Goal: Book appointment/travel/reservation

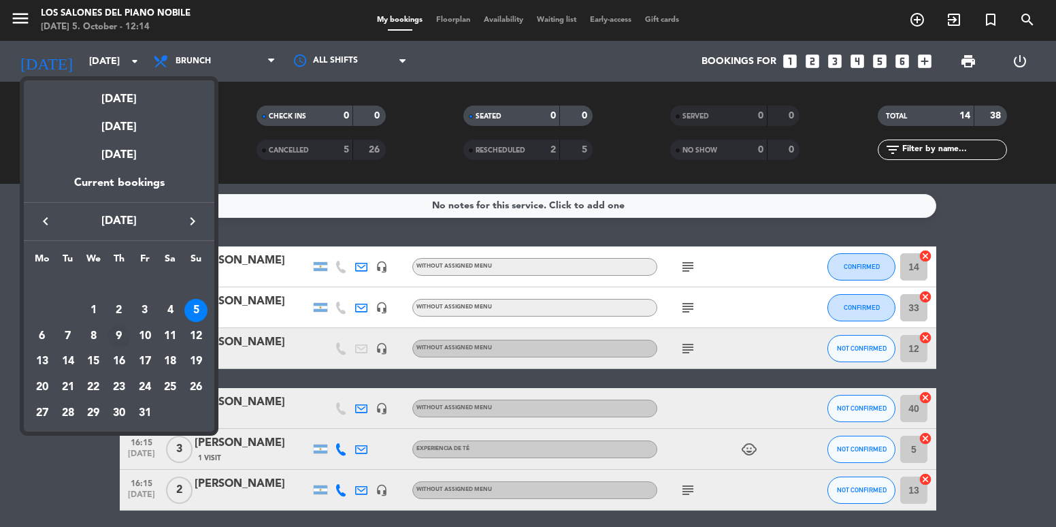
click at [114, 337] on div "9" at bounding box center [119, 336] width 23 height 23
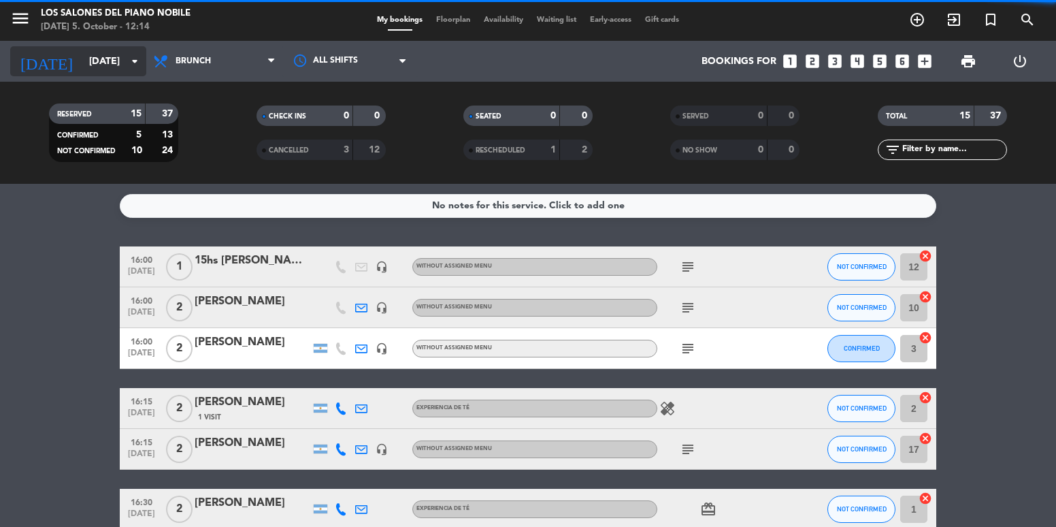
click at [116, 55] on input "[DATE]" at bounding box center [146, 61] width 129 height 25
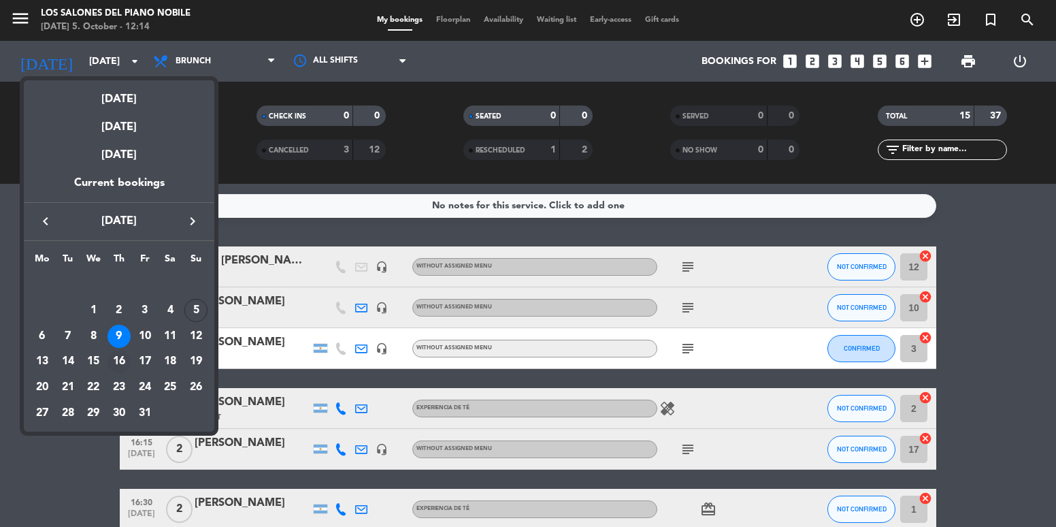
click at [116, 355] on div "16" at bounding box center [119, 361] width 23 height 23
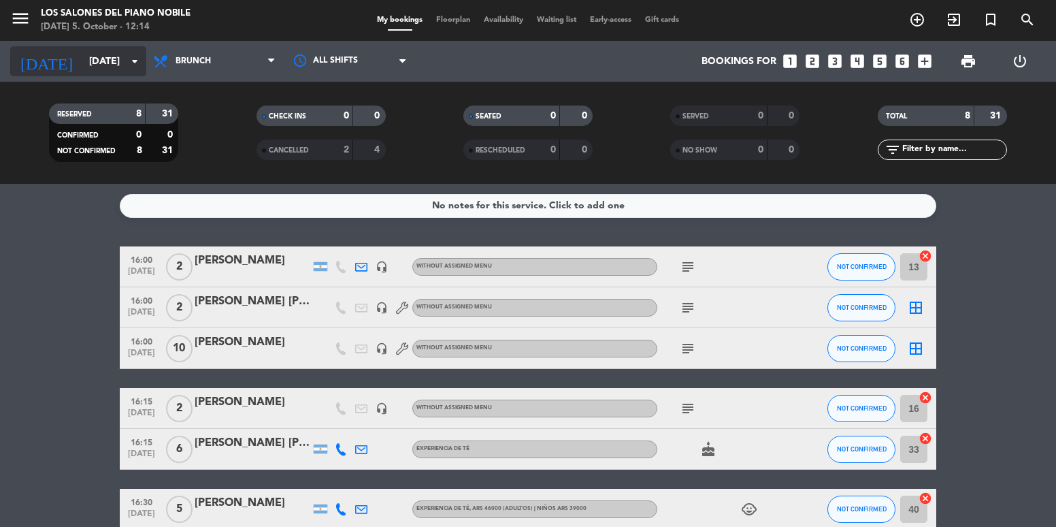
click at [110, 67] on input "[DATE]" at bounding box center [146, 61] width 129 height 25
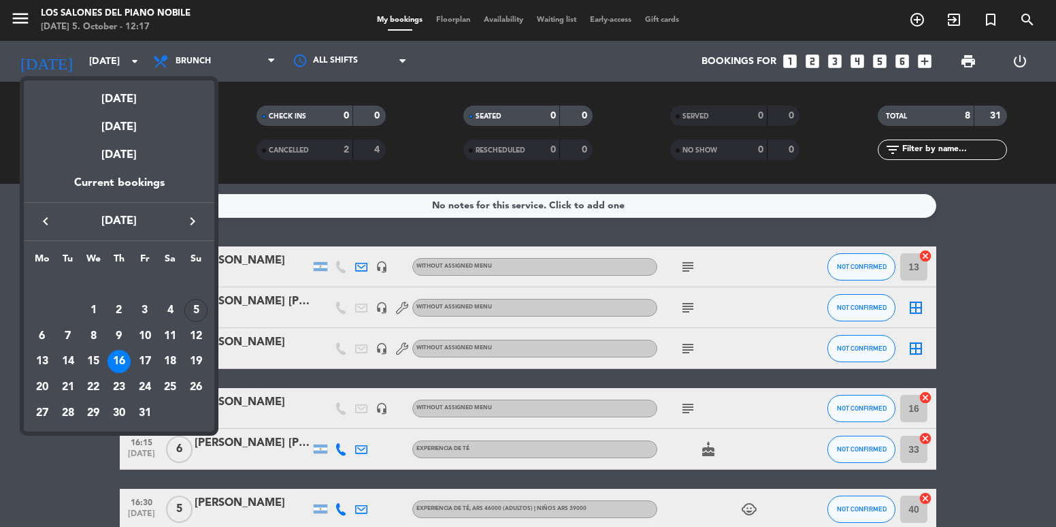
click at [100, 57] on div at bounding box center [528, 263] width 1056 height 527
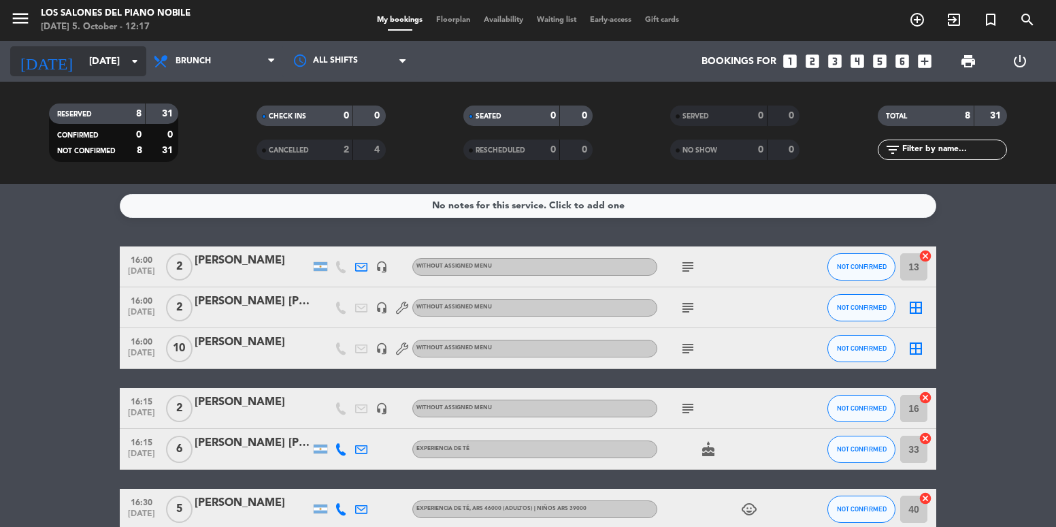
click at [114, 61] on input "[DATE]" at bounding box center [146, 61] width 129 height 25
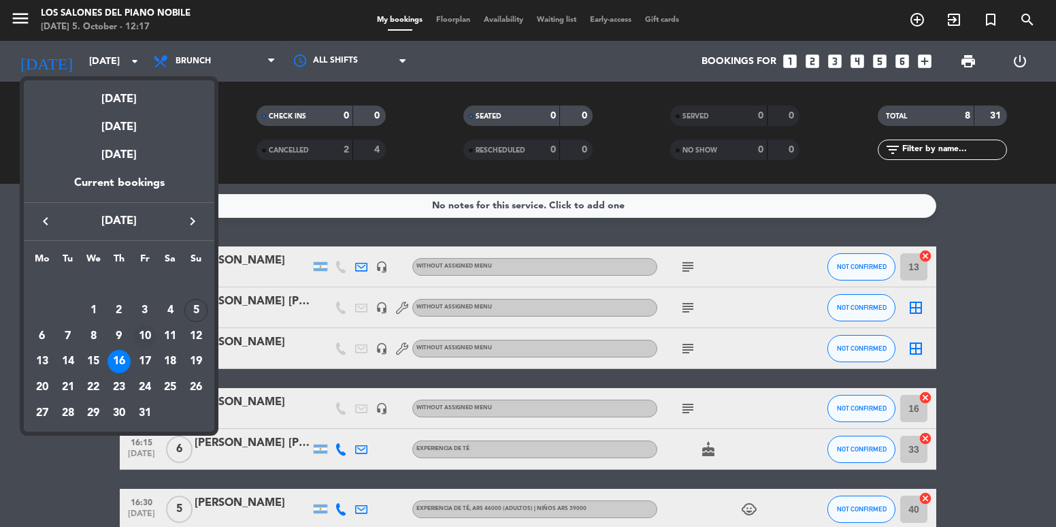
click at [143, 333] on div "10" at bounding box center [144, 336] width 23 height 23
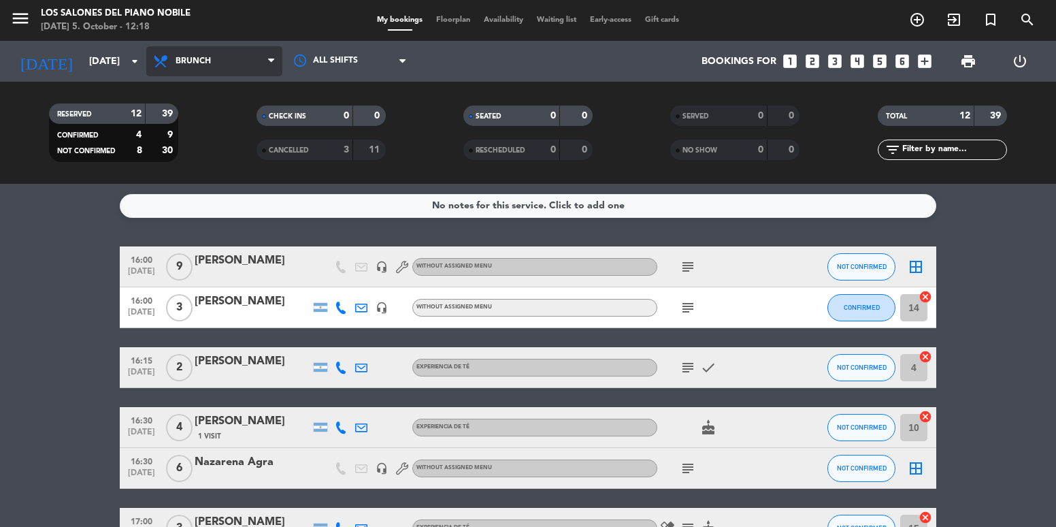
click at [196, 69] on span "Brunch" at bounding box center [214, 61] width 136 height 30
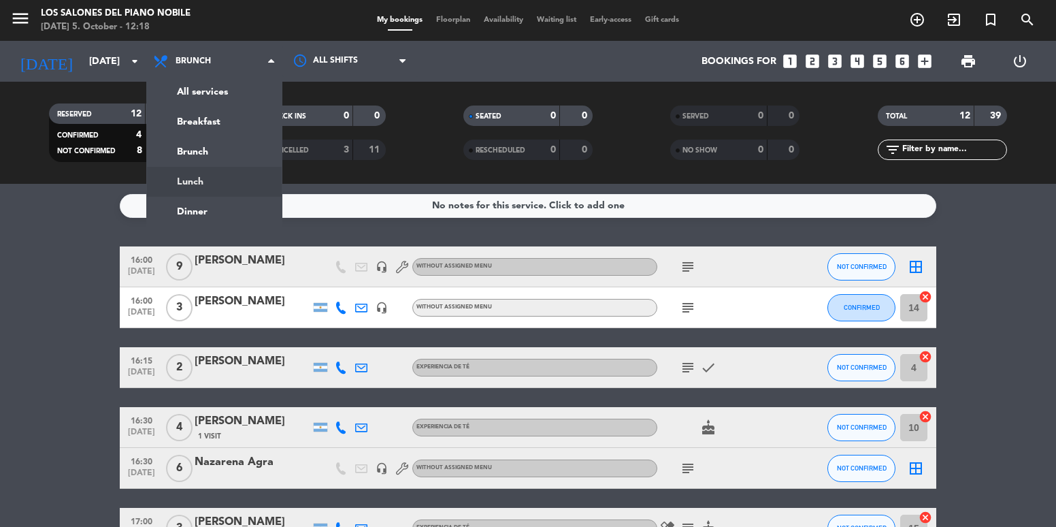
click at [89, 227] on div "No notes for this service. Click to add one 16:00 [DATE] 9 [PERSON_NAME] headse…" at bounding box center [528, 355] width 1056 height 343
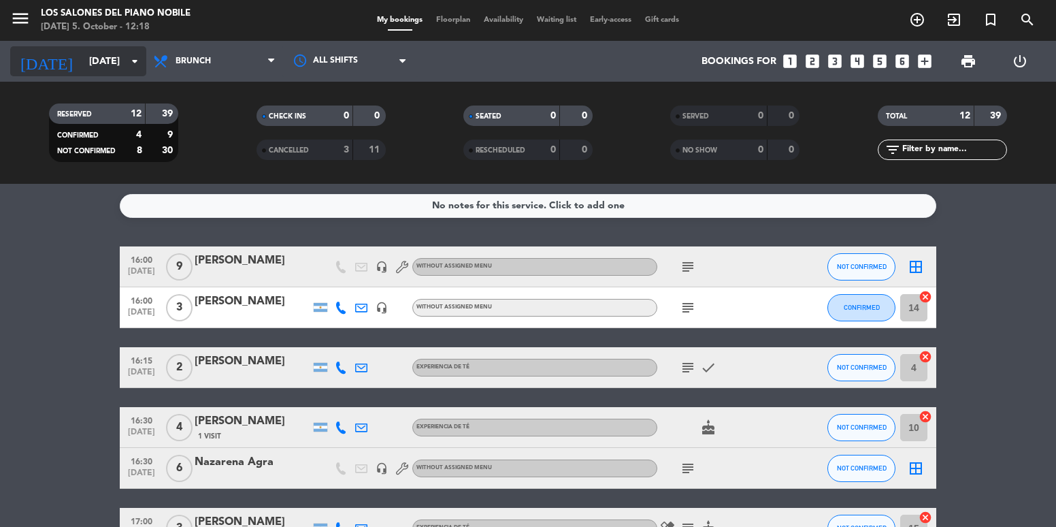
click at [82, 67] on input "[DATE]" at bounding box center [146, 61] width 129 height 25
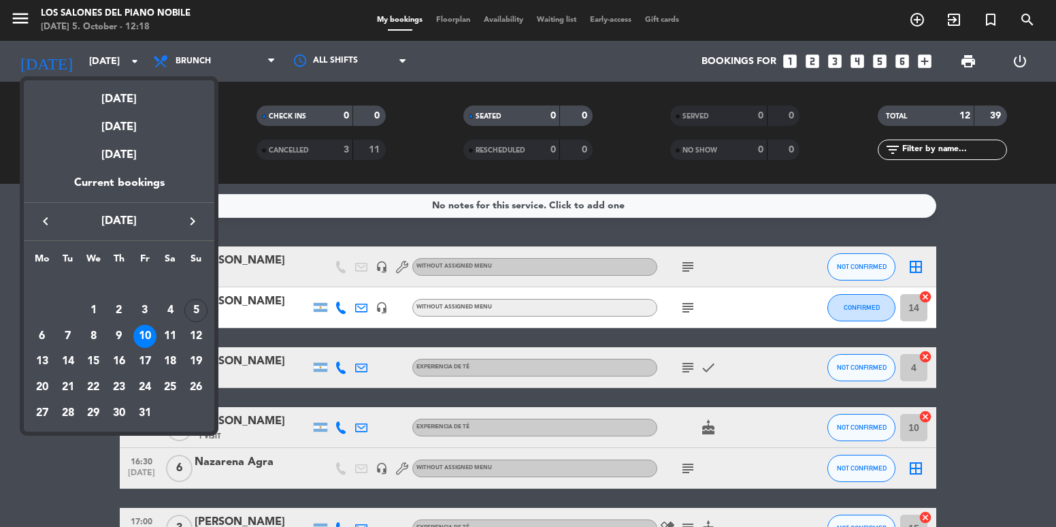
click at [189, 53] on div at bounding box center [528, 263] width 1056 height 527
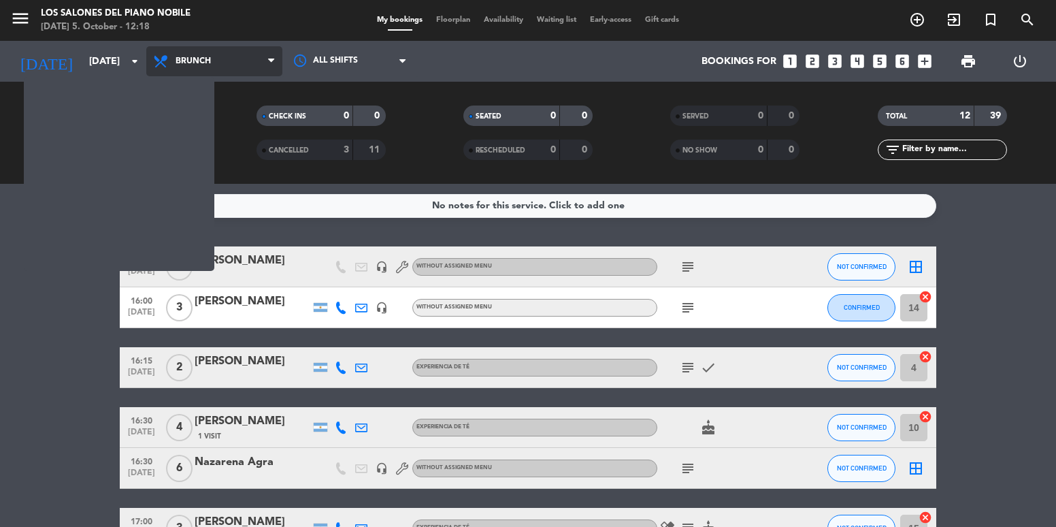
click at [197, 61] on span "Brunch" at bounding box center [193, 61] width 35 height 10
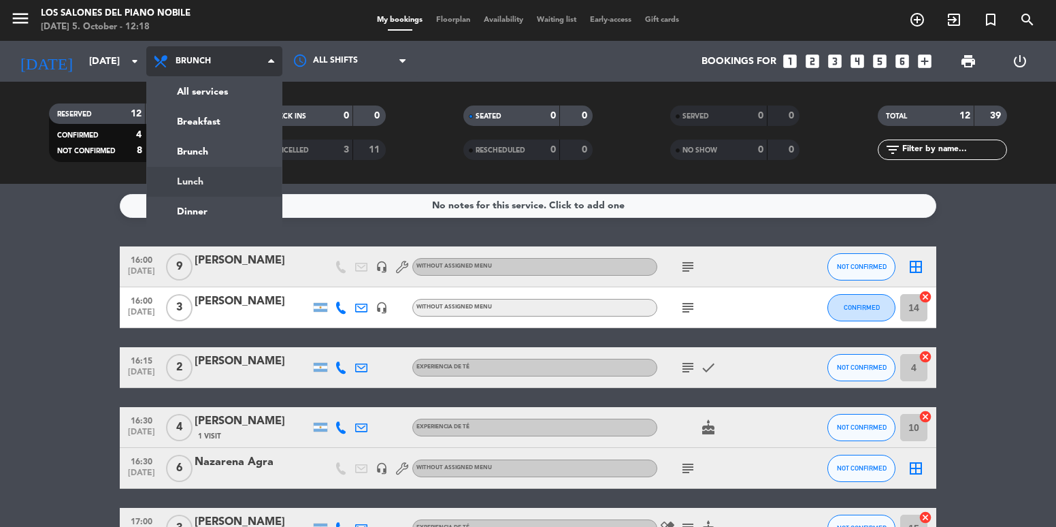
click at [216, 181] on div "menu Los Salones del Piano [PERSON_NAME] [DATE] 5. October - 12:18 My bookings …" at bounding box center [528, 92] width 1056 height 184
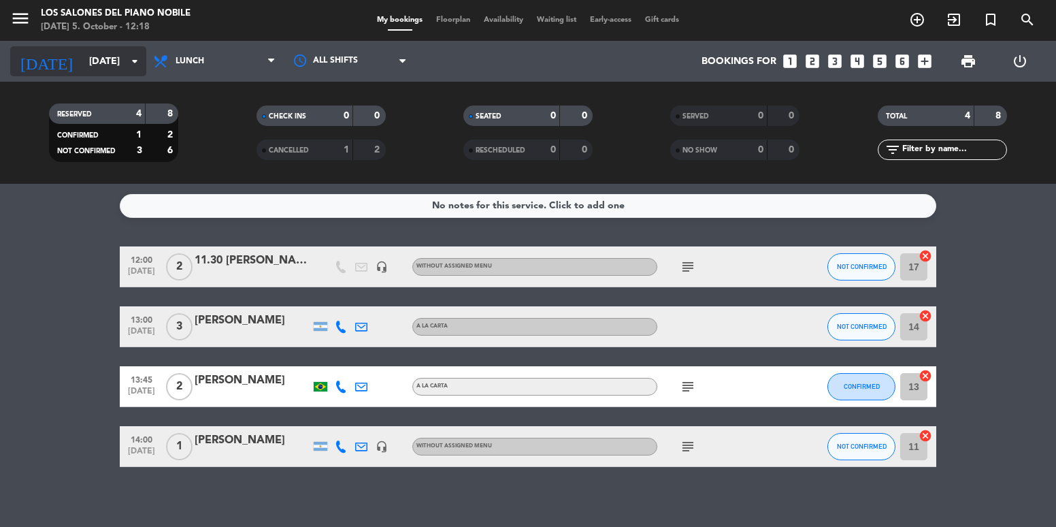
click at [100, 63] on input "[DATE]" at bounding box center [146, 61] width 129 height 25
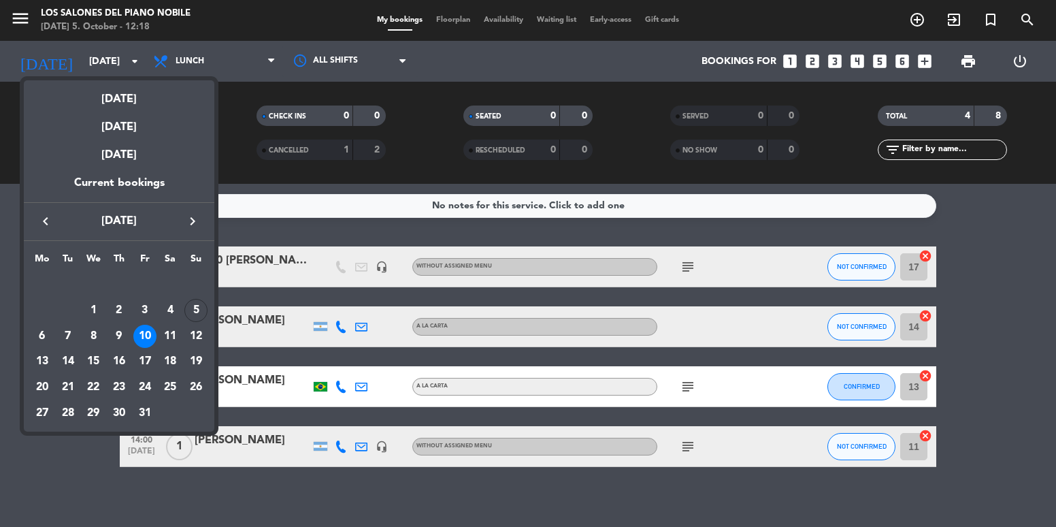
click at [204, 71] on div at bounding box center [528, 263] width 1056 height 527
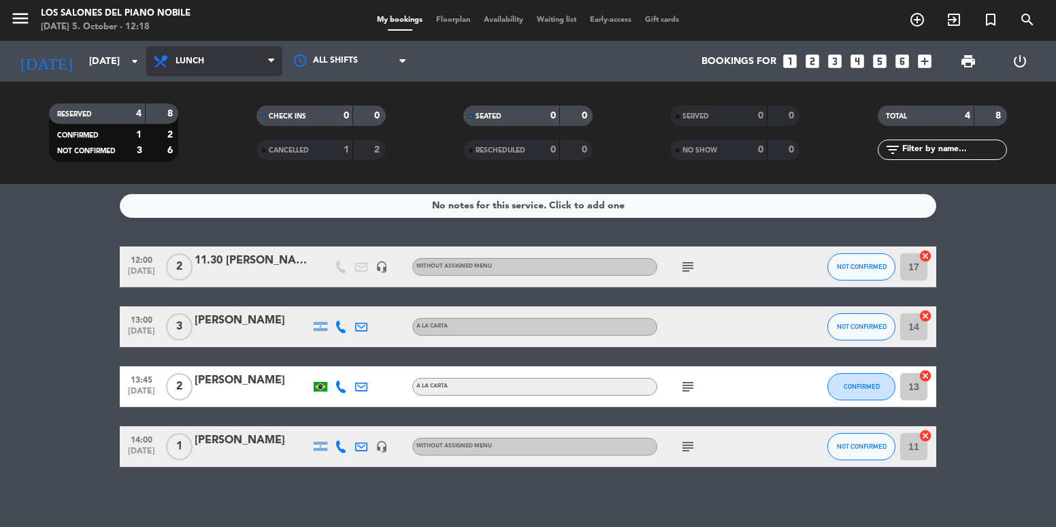
click at [205, 57] on span "Lunch" at bounding box center [214, 61] width 136 height 30
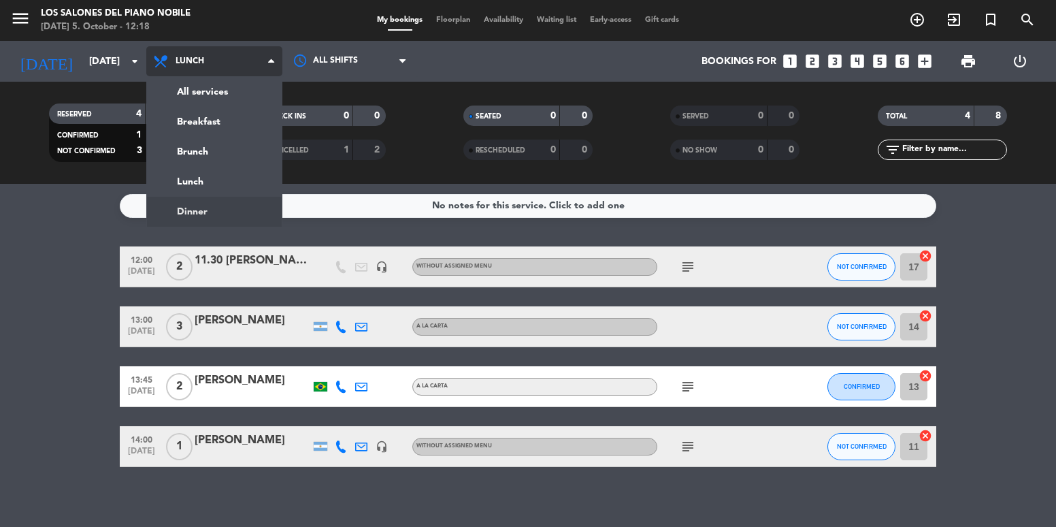
click at [229, 203] on ng-component "menu Los Salones del Piano [PERSON_NAME] [DATE] 5. October - 12:18 My bookings …" at bounding box center [528, 263] width 1056 height 527
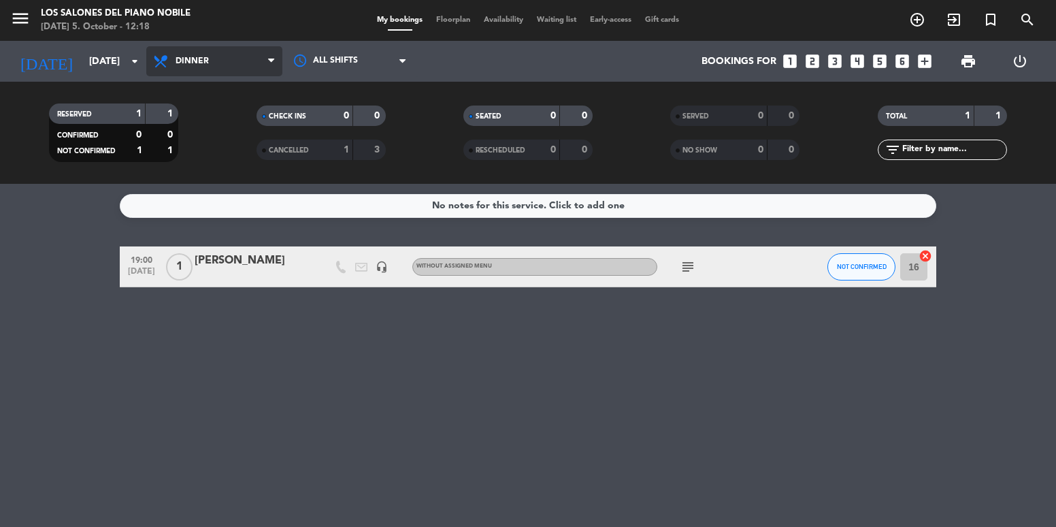
click at [231, 58] on span "Dinner" at bounding box center [214, 61] width 136 height 30
click at [212, 188] on ng-component "menu Los Salones del Piano [PERSON_NAME] [DATE] 5. October - 12:18 My bookings …" at bounding box center [528, 263] width 1056 height 527
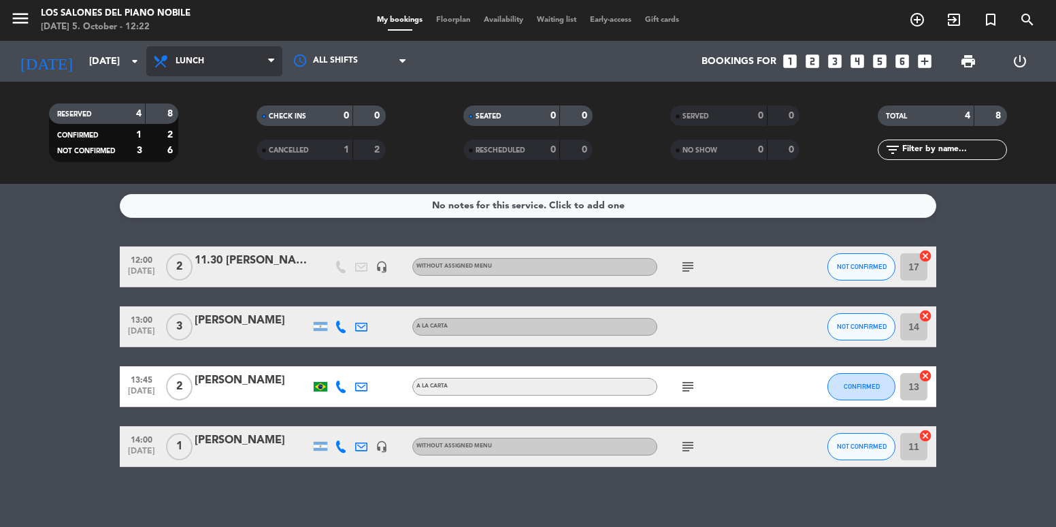
click at [157, 58] on icon at bounding box center [162, 61] width 20 height 16
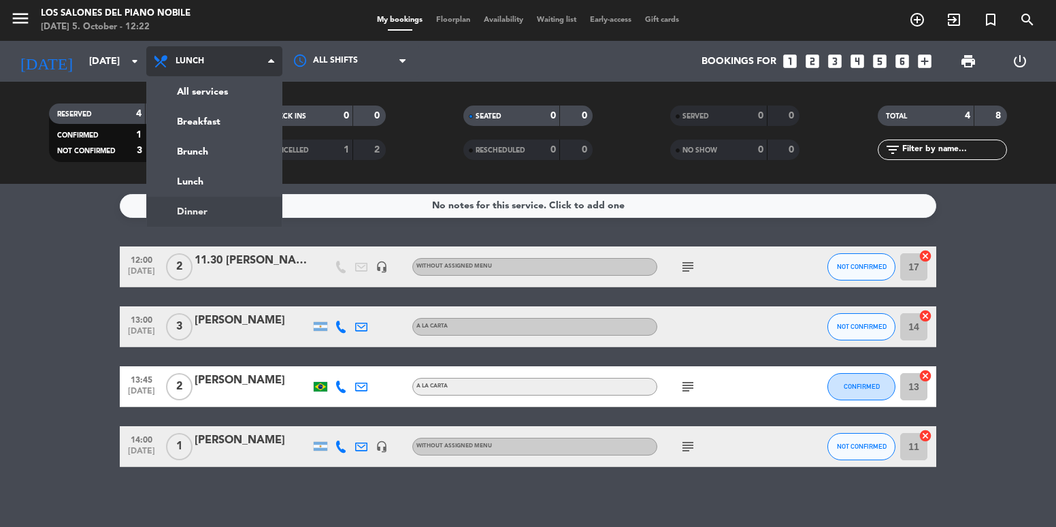
click at [194, 208] on ng-component "menu Los Salones del Piano [PERSON_NAME] [DATE] 5. October - 12:22 My bookings …" at bounding box center [528, 263] width 1056 height 527
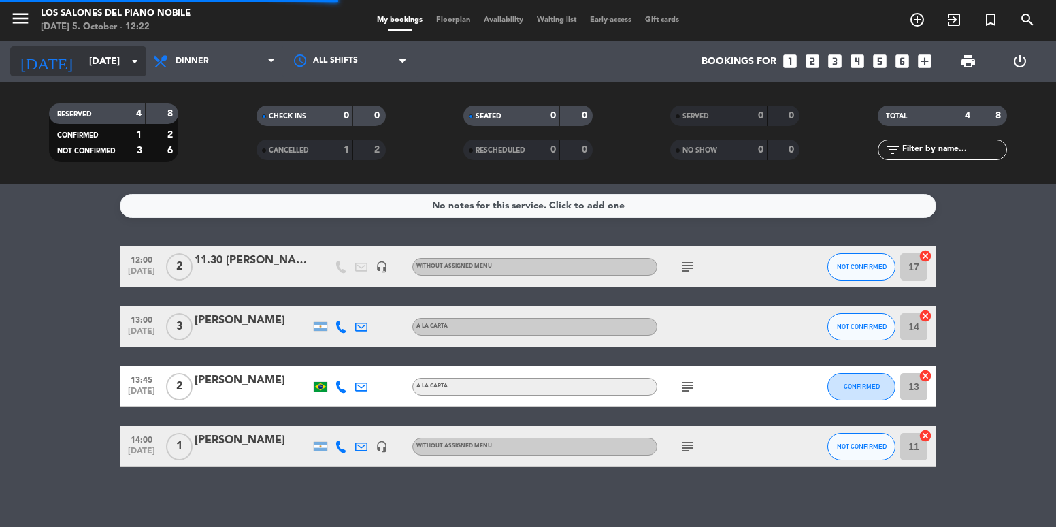
click at [88, 63] on input "[DATE]" at bounding box center [146, 61] width 129 height 25
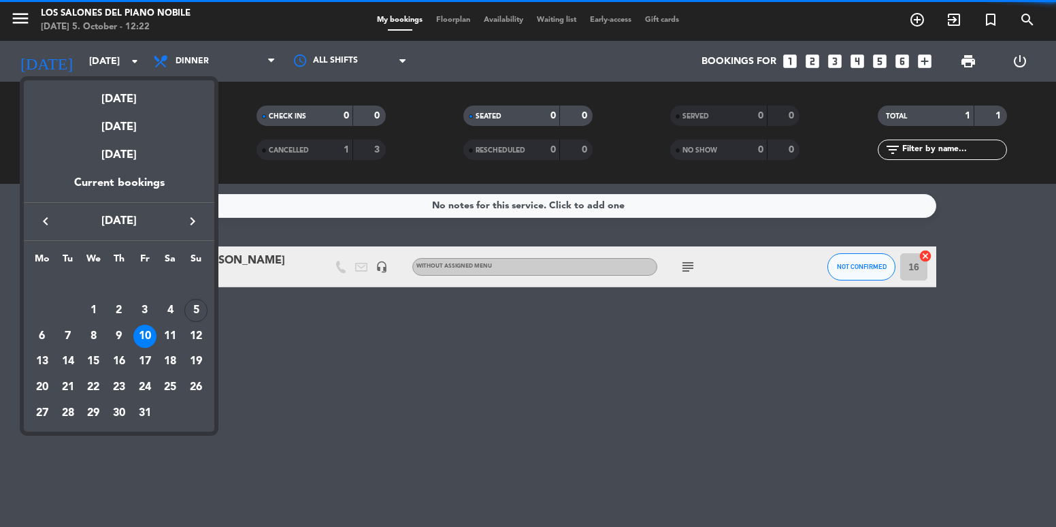
click at [115, 103] on div "[DATE]" at bounding box center [119, 94] width 191 height 28
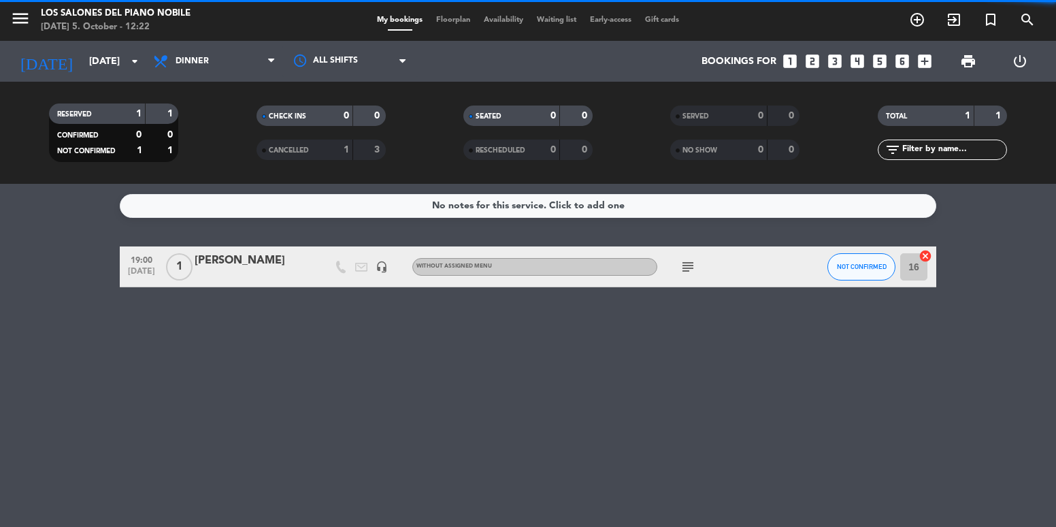
type input "[DATE]"
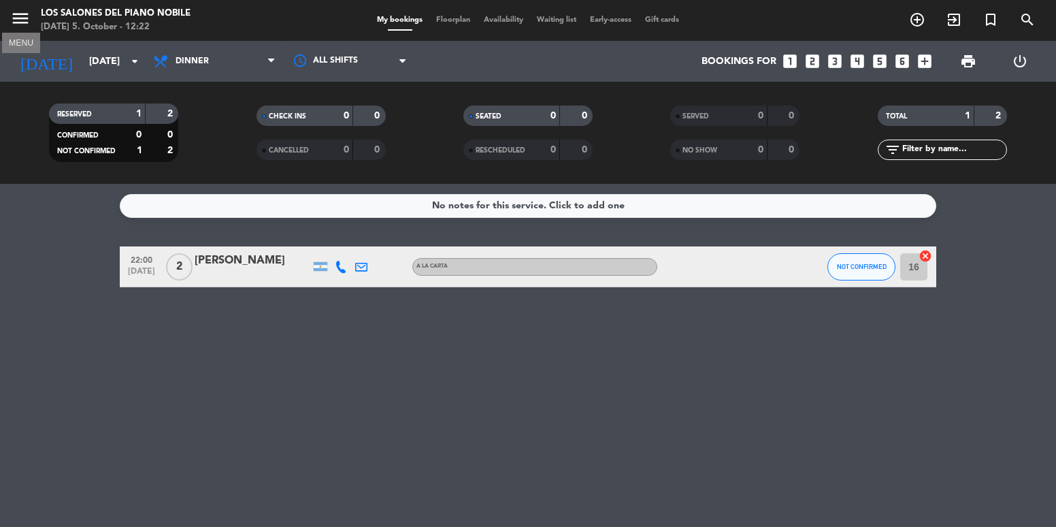
click at [12, 22] on icon "menu" at bounding box center [20, 18] width 20 height 20
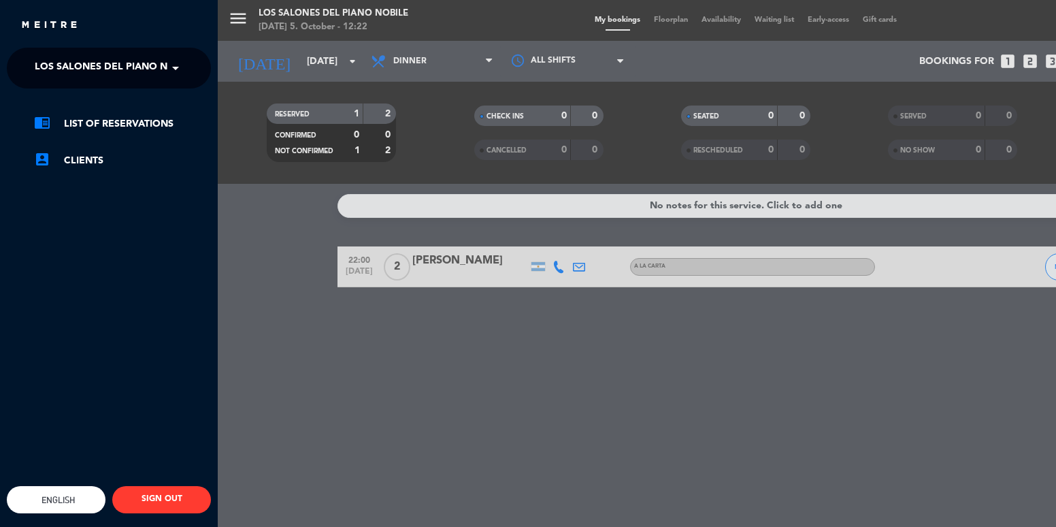
click at [124, 52] on ng-select "× Los Salones del Piano [PERSON_NAME] ×" at bounding box center [109, 68] width 204 height 41
click at [120, 79] on span "Los Salones del Piano Nobile" at bounding box center [115, 68] width 161 height 29
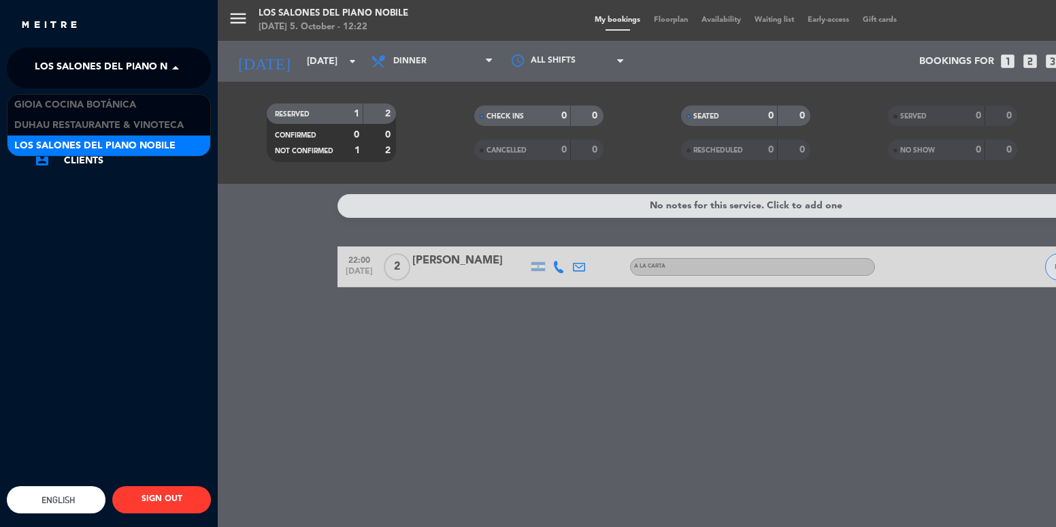
click at [171, 146] on span "Los Salones del Piano Nobile" at bounding box center [94, 146] width 161 height 16
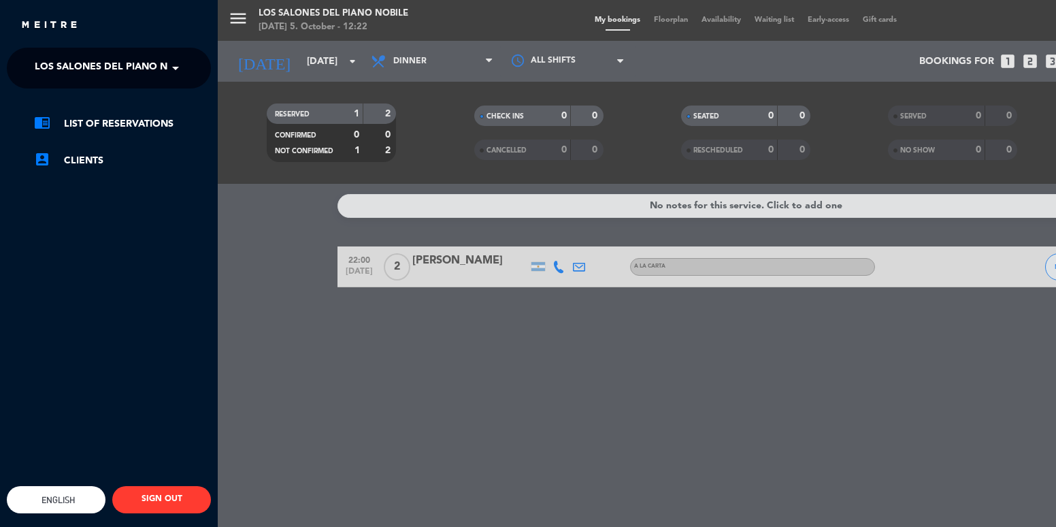
click at [251, 244] on div "menu Los Salones del Piano [PERSON_NAME] [DATE] 5. October - 12:22 My bookings …" at bounding box center [746, 263] width 1056 height 527
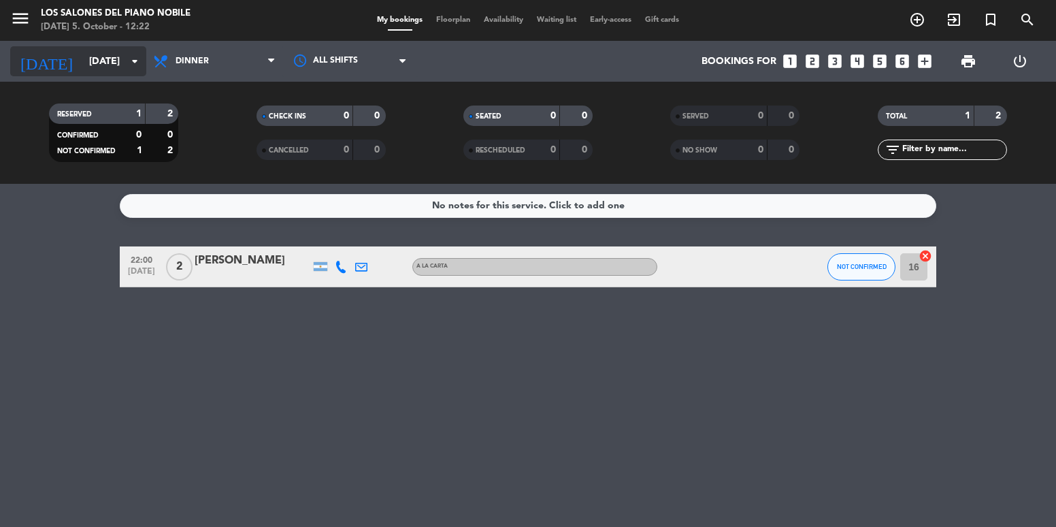
click at [121, 58] on input "[DATE]" at bounding box center [146, 61] width 129 height 25
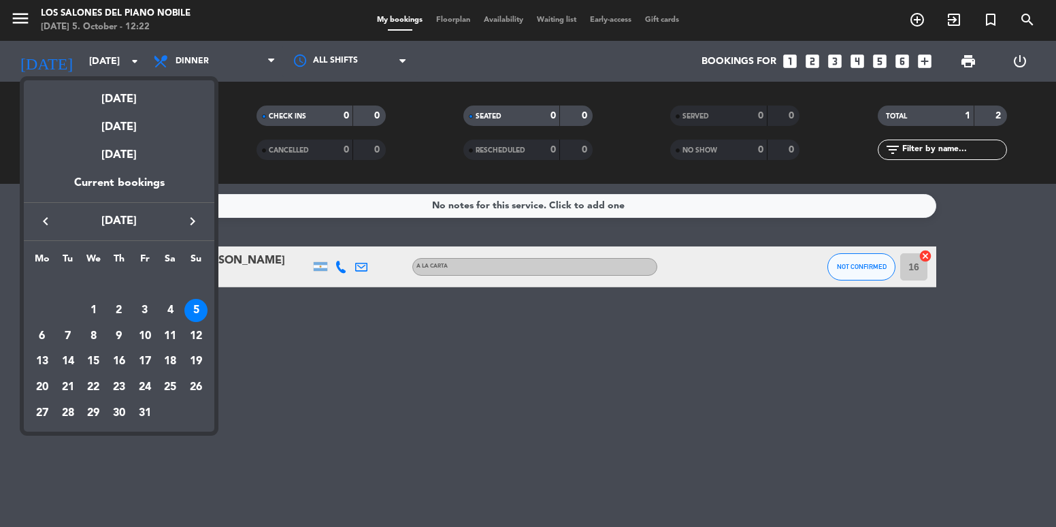
click at [328, 399] on div at bounding box center [528, 263] width 1056 height 527
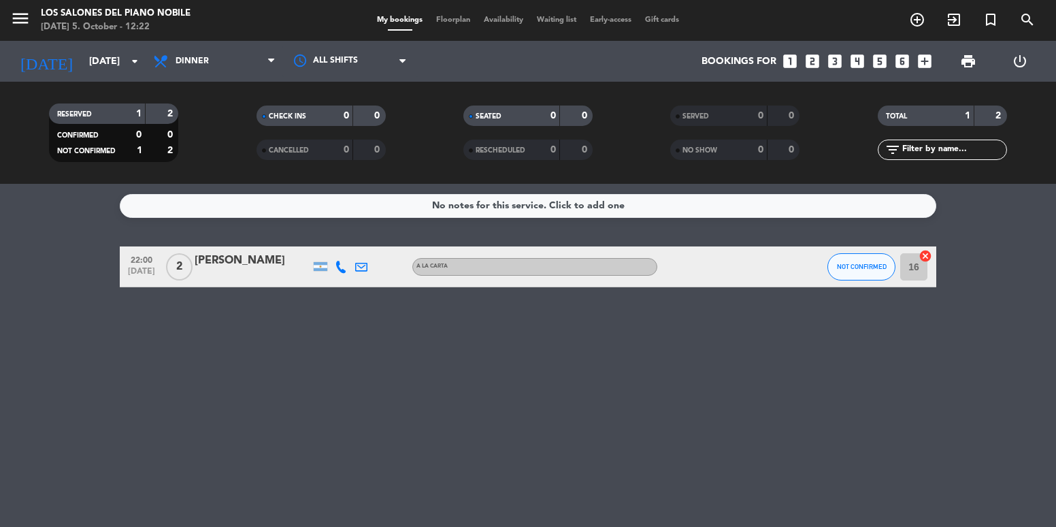
click at [814, 63] on icon "looks_two" at bounding box center [813, 61] width 18 height 18
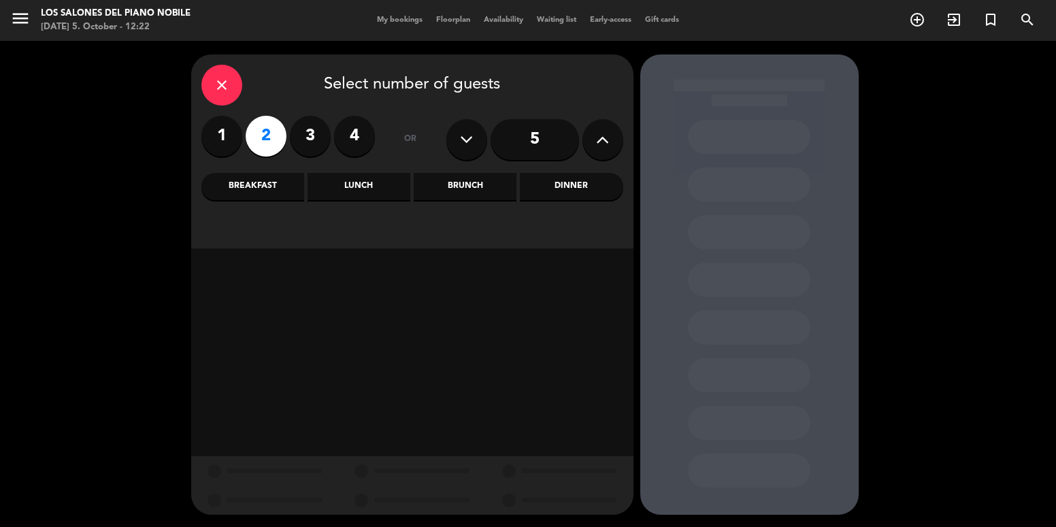
drag, startPoint x: 572, startPoint y: 190, endPoint x: 554, endPoint y: 191, distance: 17.7
click at [570, 190] on div "Dinner" at bounding box center [571, 186] width 103 height 27
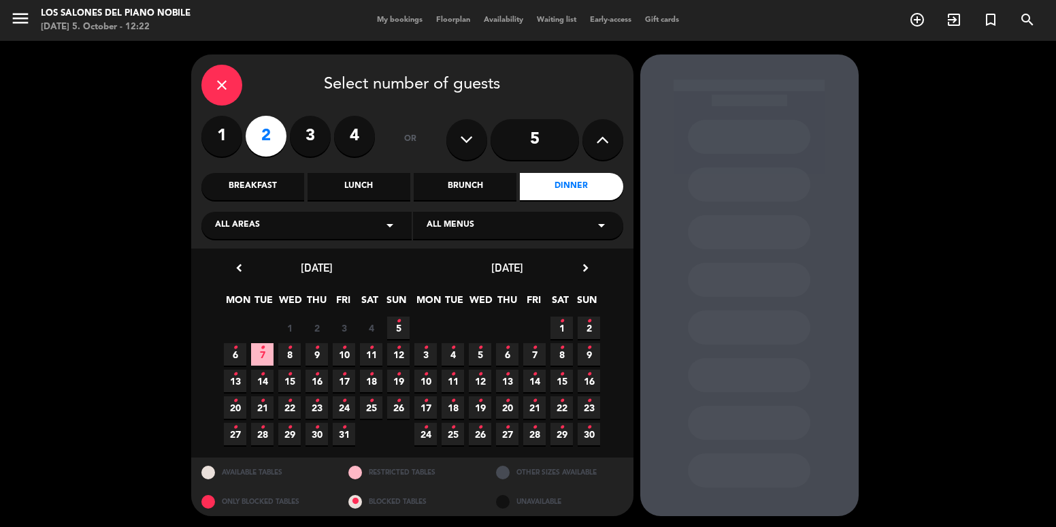
click at [404, 333] on span "5 •" at bounding box center [398, 327] width 22 height 22
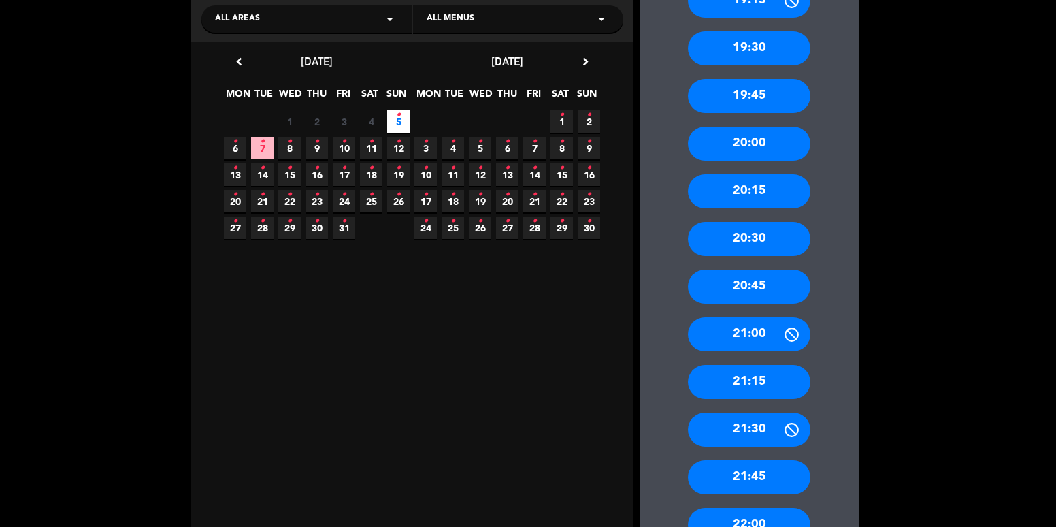
scroll to position [274, 0]
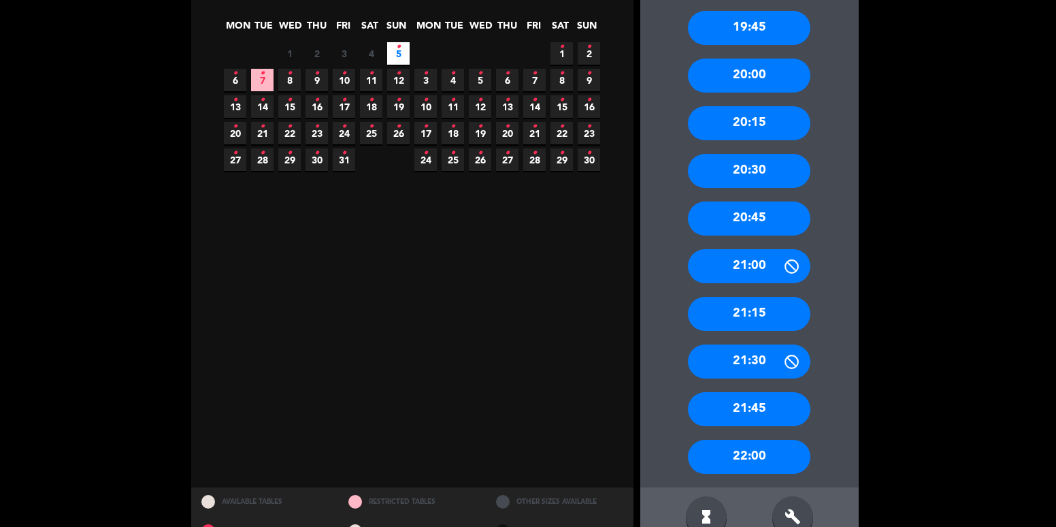
click at [756, 360] on div "21:30" at bounding box center [749, 361] width 122 height 34
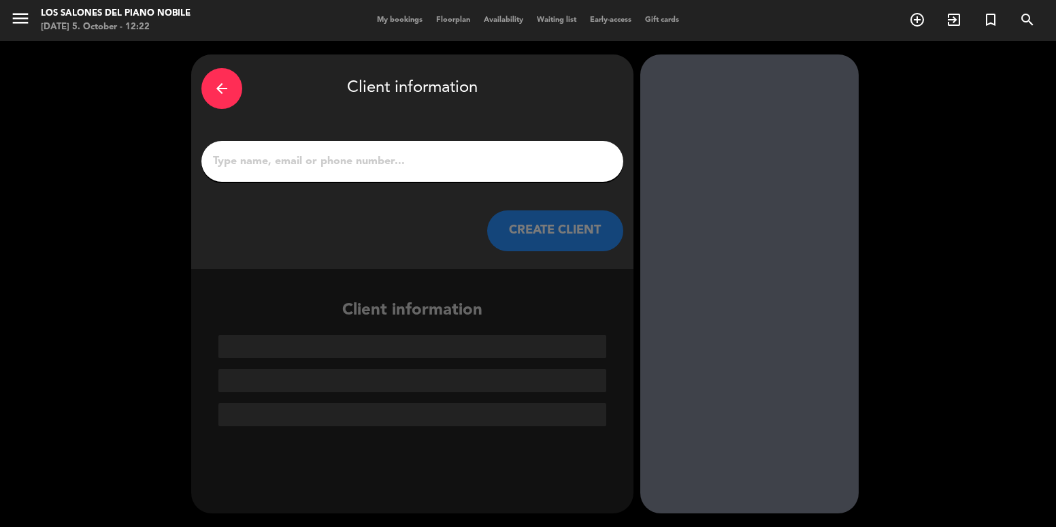
scroll to position [0, 0]
click at [372, 157] on input "1" at bounding box center [412, 161] width 401 height 19
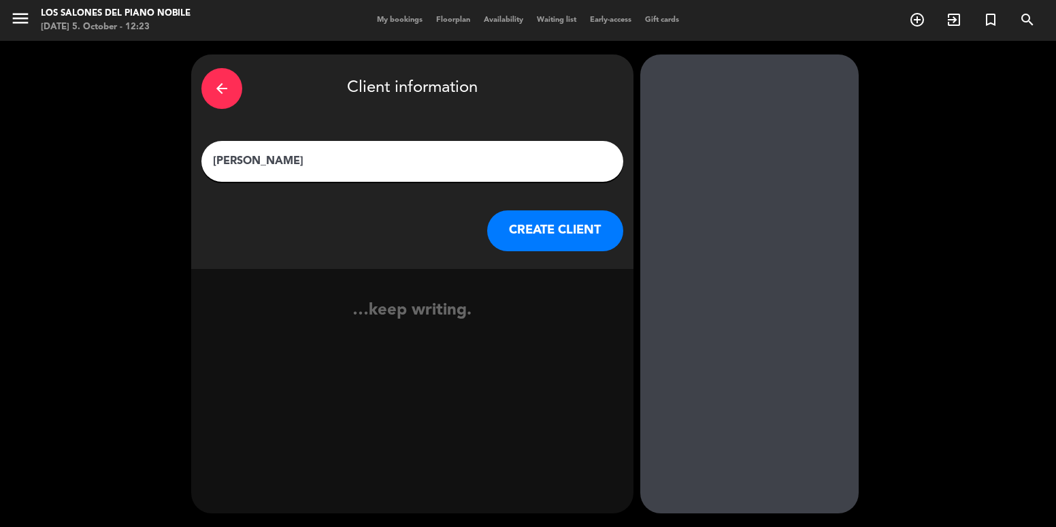
type input "[PERSON_NAME]"
click at [502, 226] on button "CREATE CLIENT" at bounding box center [555, 230] width 136 height 41
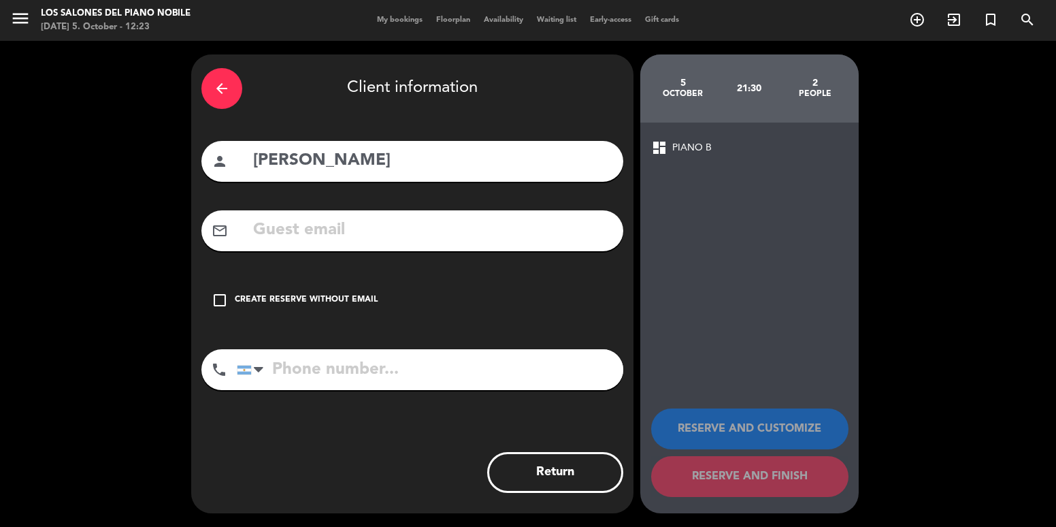
click at [322, 242] on input "text" at bounding box center [432, 230] width 361 height 28
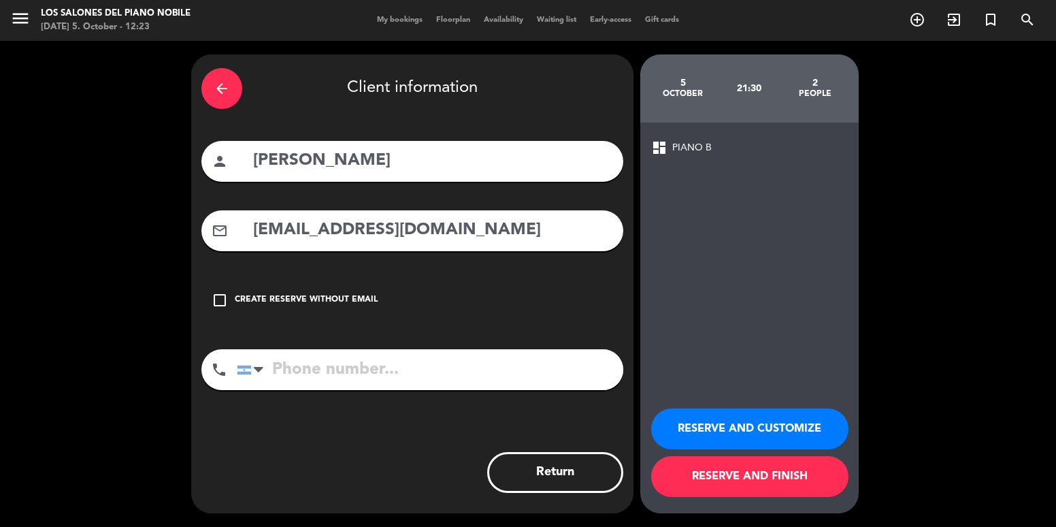
type input "[EMAIL_ADDRESS][DOMAIN_NAME]"
click at [727, 426] on button "RESERVE AND CUSTOMIZE" at bounding box center [749, 428] width 197 height 41
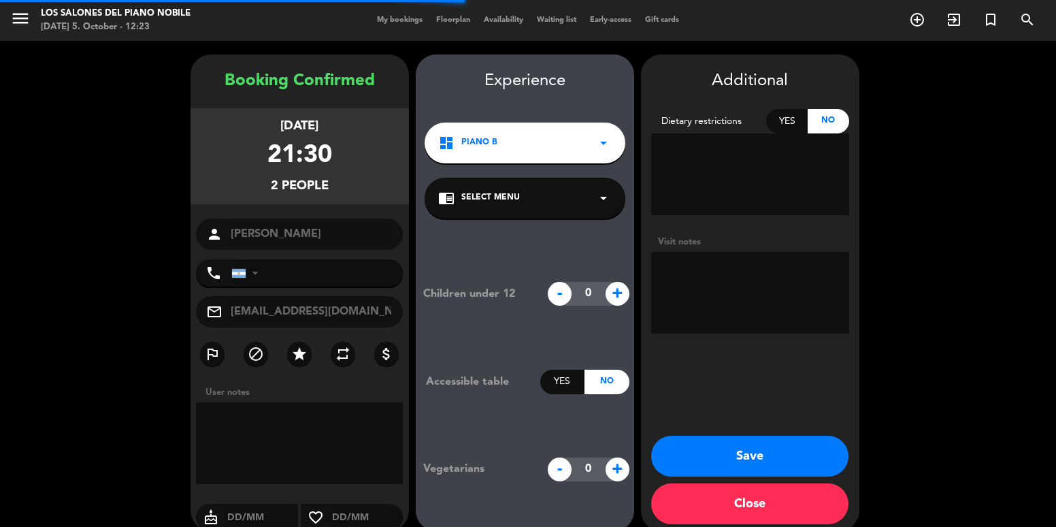
scroll to position [18, 0]
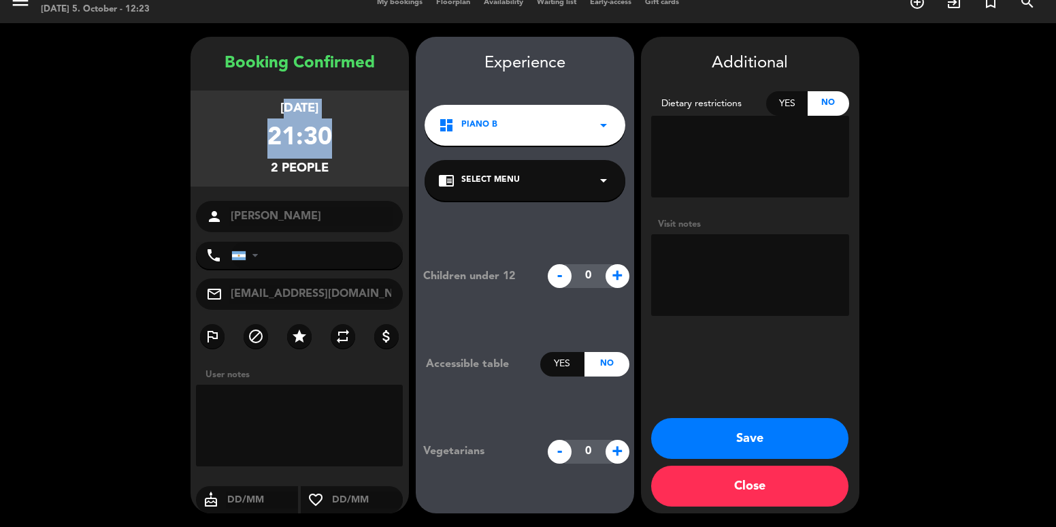
drag, startPoint x: 271, startPoint y: 108, endPoint x: 325, endPoint y: 151, distance: 68.2
click at [324, 133] on div "[DATE] 21:30 2 people" at bounding box center [300, 138] width 218 height 96
click at [325, 151] on div "21:30" at bounding box center [299, 138] width 65 height 40
drag, startPoint x: 289, startPoint y: 136, endPoint x: 301, endPoint y: 136, distance: 12.9
click at [301, 136] on div "21:30" at bounding box center [299, 138] width 65 height 40
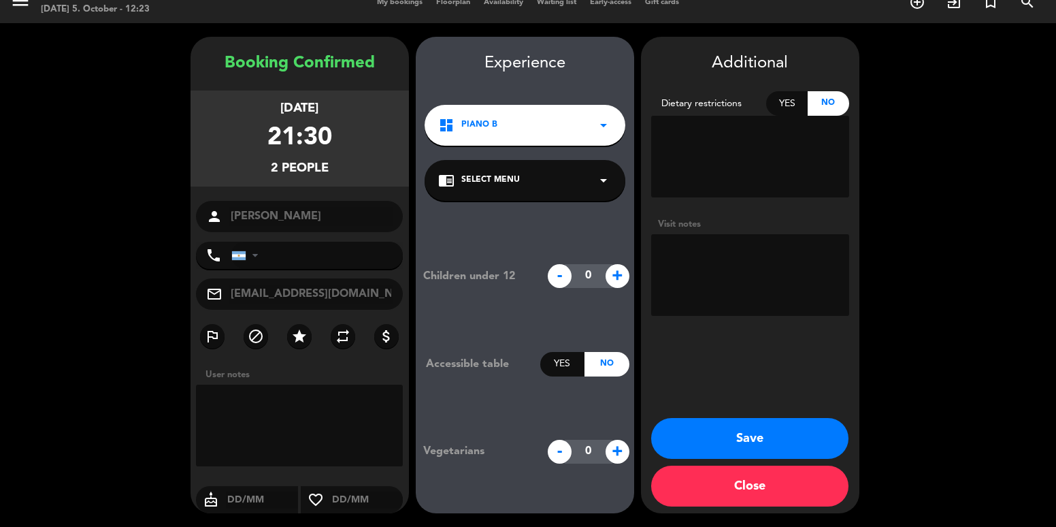
click at [264, 144] on div "[DATE] 21:30 2 people" at bounding box center [300, 138] width 218 height 96
drag, startPoint x: 304, startPoint y: 136, endPoint x: 327, endPoint y: 144, distance: 23.9
click at [327, 143] on div "21:30" at bounding box center [299, 138] width 65 height 40
click at [309, 168] on div "2 people" at bounding box center [300, 169] width 58 height 20
drag, startPoint x: 271, startPoint y: 166, endPoint x: 286, endPoint y: 167, distance: 15.7
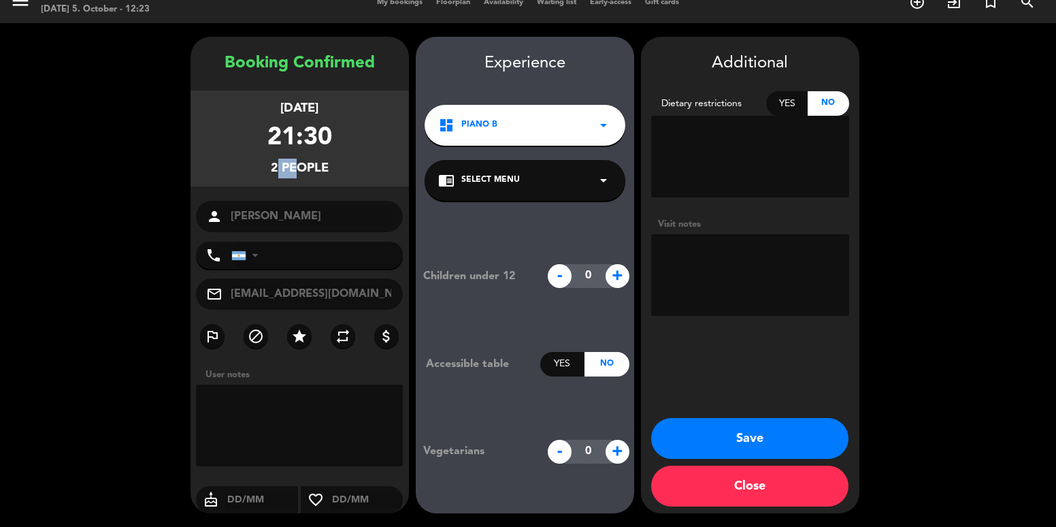
click at [285, 166] on div "2 people" at bounding box center [300, 169] width 58 height 20
drag, startPoint x: 286, startPoint y: 168, endPoint x: 299, endPoint y: 168, distance: 12.2
click at [287, 168] on div "2 people" at bounding box center [300, 169] width 58 height 20
drag, startPoint x: 759, startPoint y: 226, endPoint x: 753, endPoint y: 254, distance: 28.6
click at [759, 227] on div "Visit notes" at bounding box center [750, 224] width 198 height 14
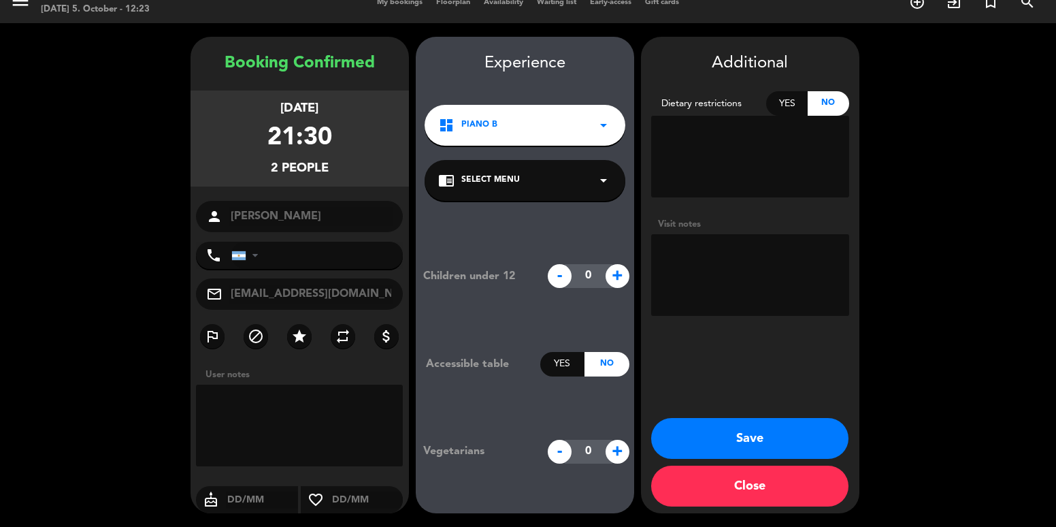
click at [753, 254] on textarea at bounding box center [750, 275] width 198 height 82
type textarea "Pref. exterior"
click at [751, 429] on button "Save" at bounding box center [749, 438] width 197 height 41
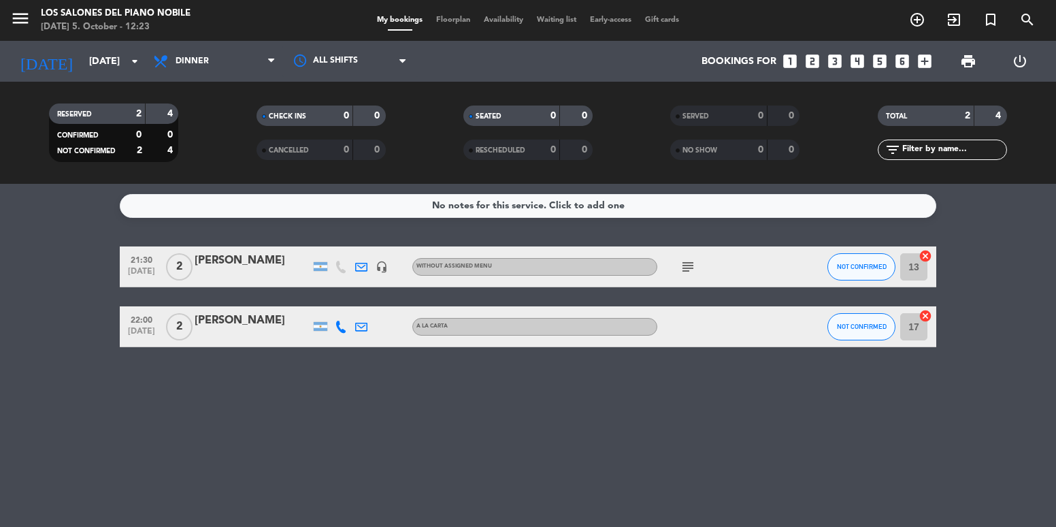
click at [256, 270] on div at bounding box center [253, 275] width 116 height 11
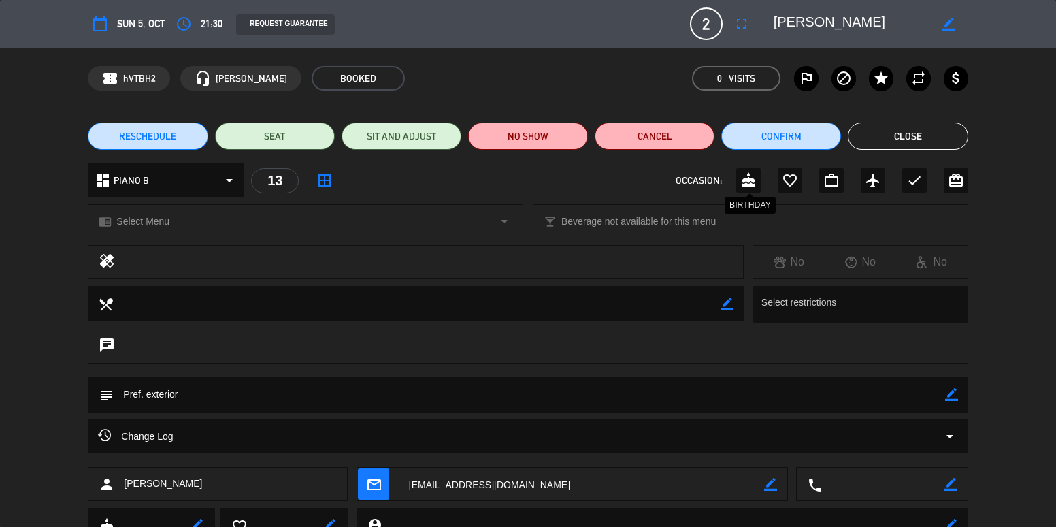
click at [747, 180] on icon "cake" at bounding box center [748, 180] width 16 height 16
drag, startPoint x: 951, startPoint y: 399, endPoint x: 693, endPoint y: 398, distance: 257.9
click at [949, 399] on icon "border_color" at bounding box center [951, 394] width 13 height 13
click at [434, 397] on textarea at bounding box center [529, 394] width 832 height 35
click at [469, 384] on textarea at bounding box center [529, 394] width 832 height 35
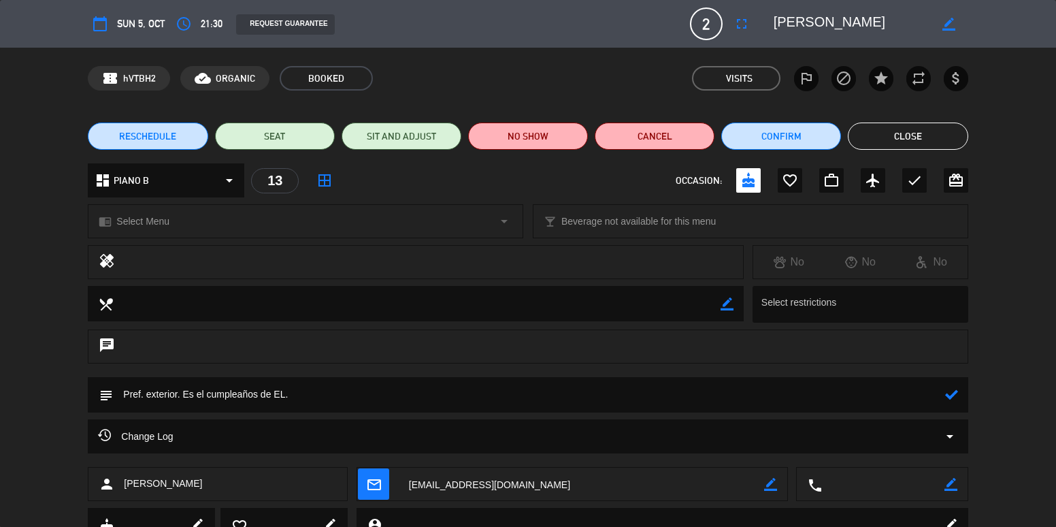
click at [587, 396] on textarea at bounding box center [529, 394] width 832 height 35
click at [317, 389] on textarea at bounding box center [529, 394] width 832 height 35
click at [182, 389] on textarea at bounding box center [529, 394] width 832 height 35
click at [956, 395] on icon at bounding box center [951, 394] width 13 height 13
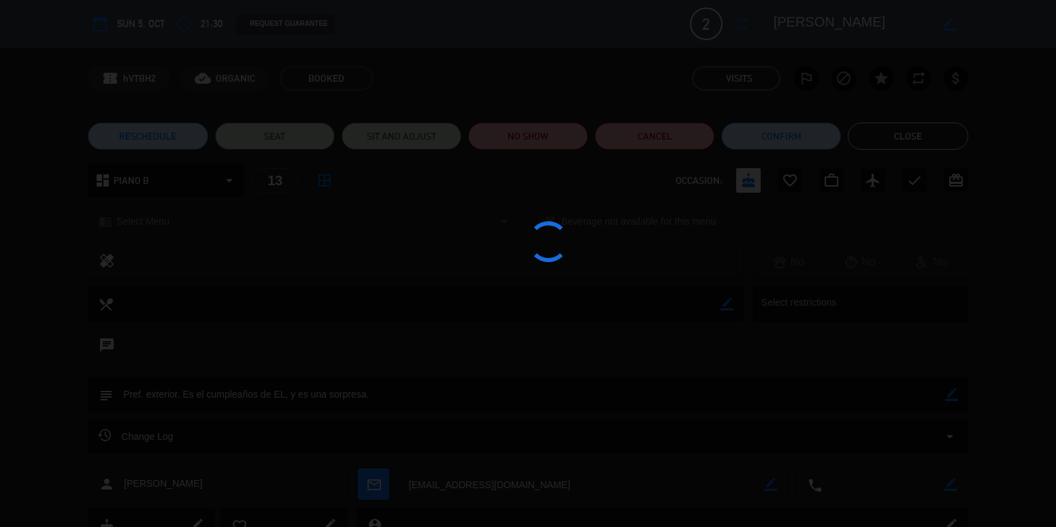
type textarea "Pref. exterior. Es el cumpleaños de EL, y es una sorpresa."
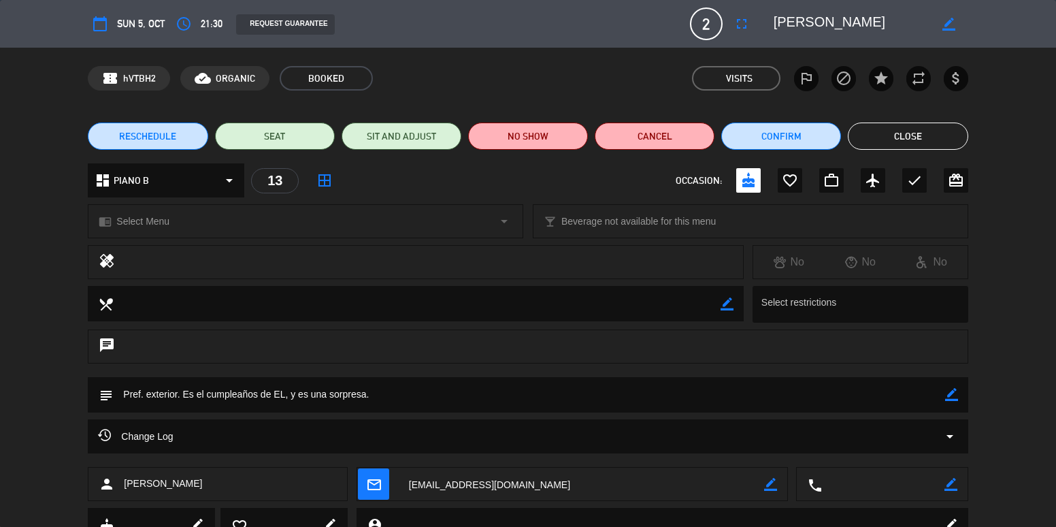
click at [901, 139] on button "Close" at bounding box center [908, 135] width 120 height 27
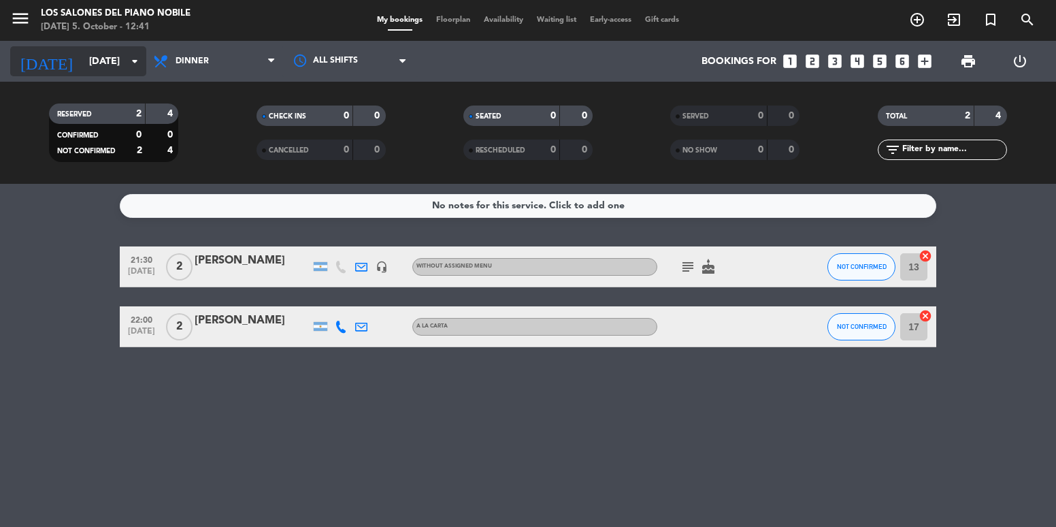
click at [105, 63] on input "[DATE]" at bounding box center [146, 61] width 129 height 25
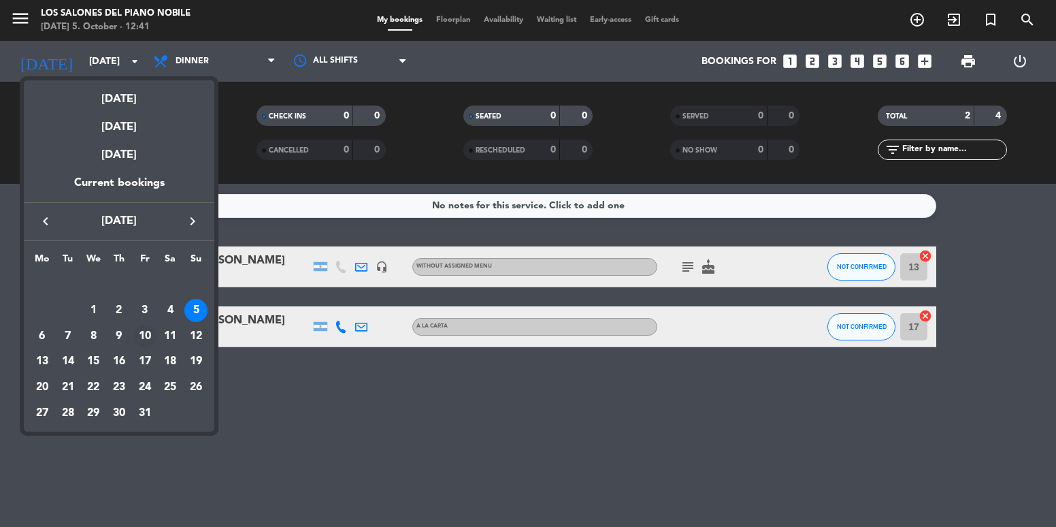
click at [147, 329] on div "10" at bounding box center [144, 336] width 23 height 23
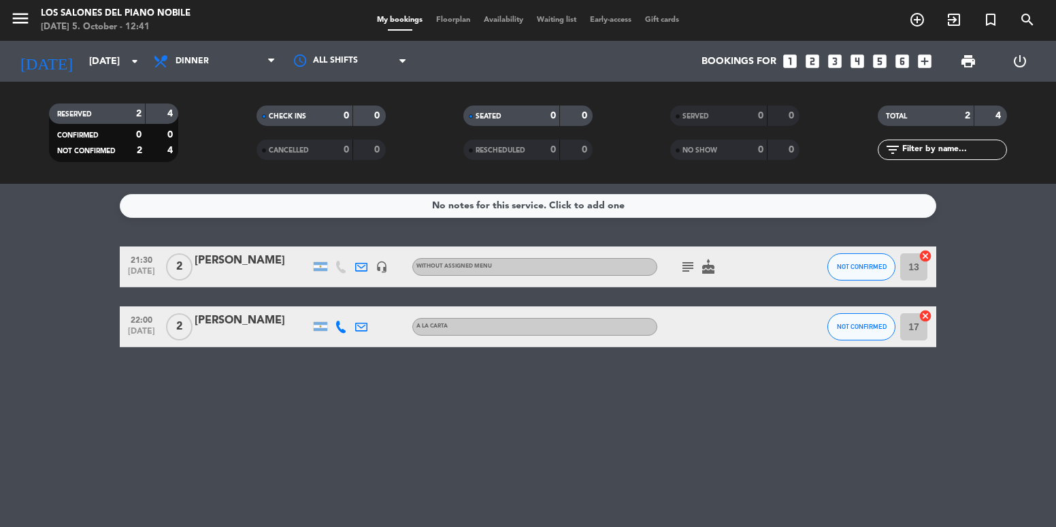
type input "[DATE]"
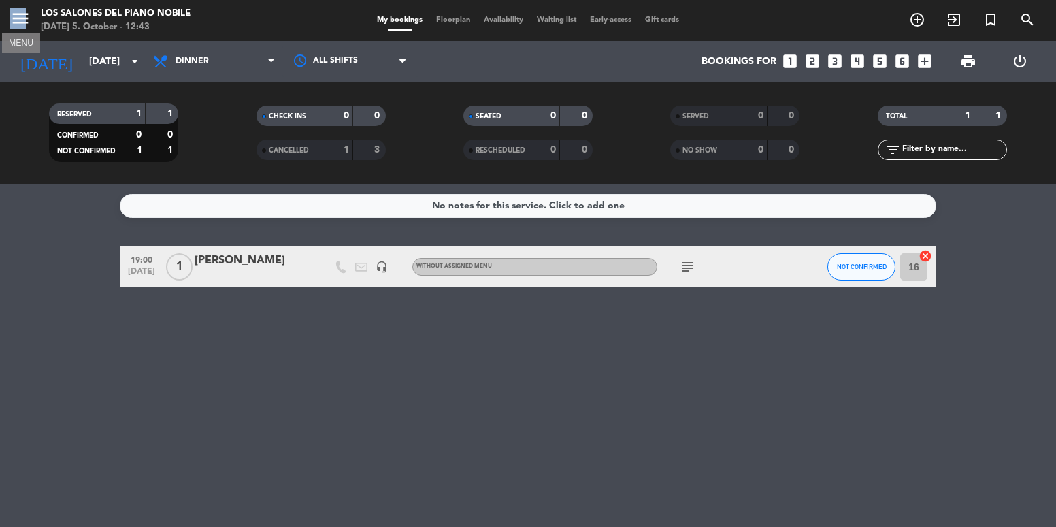
click at [24, 13] on span "menu MENU" at bounding box center [25, 21] width 31 height 32
click at [23, 14] on icon "menu" at bounding box center [20, 18] width 20 height 20
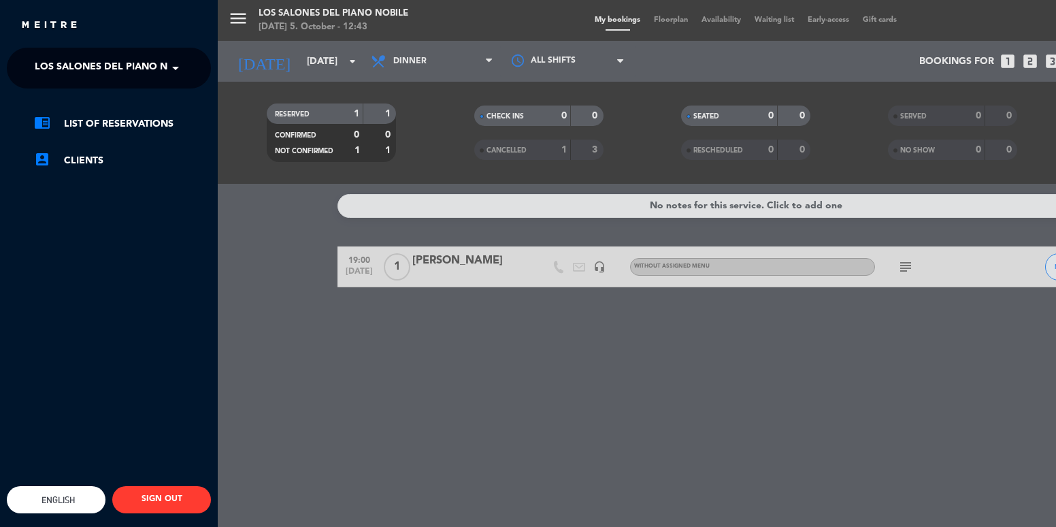
click at [110, 46] on div "close × Los Salones del Piano [PERSON_NAME] × chrome_reader_mode List of Reserv…" at bounding box center [109, 263] width 218 height 527
click at [121, 54] on span "Los Salones del Piano Nobile" at bounding box center [115, 68] width 161 height 29
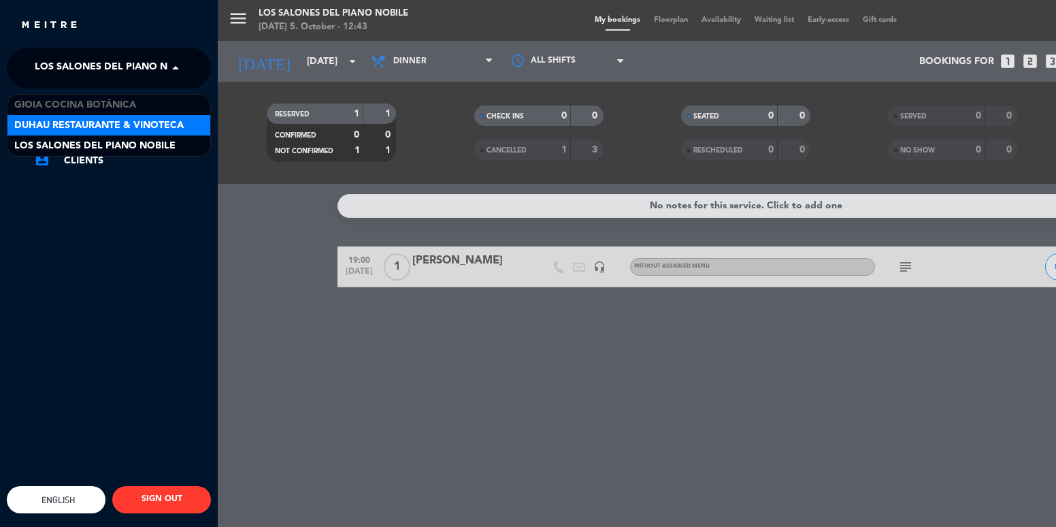
click at [103, 123] on span "Duhau Restaurante & Vinoteca" at bounding box center [98, 126] width 169 height 16
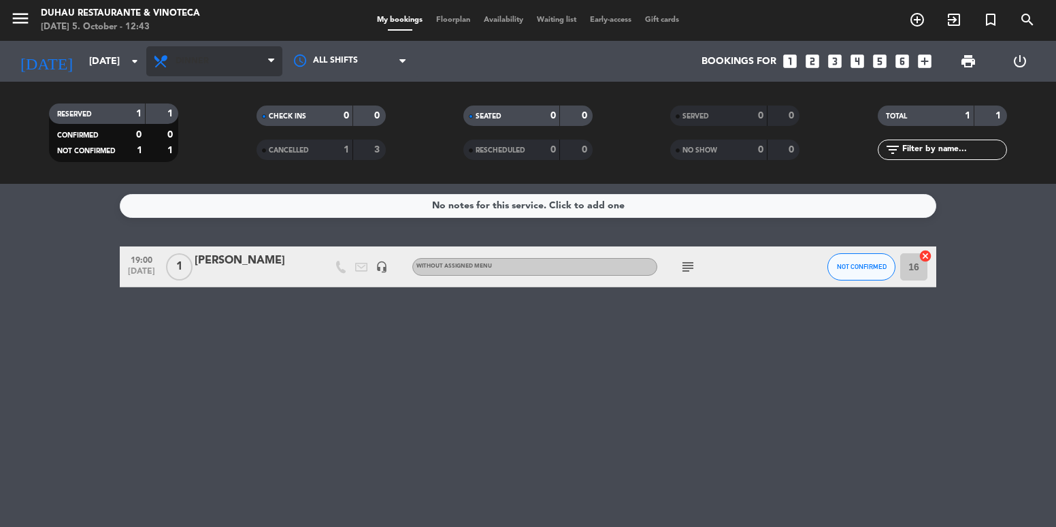
click at [211, 65] on span "Dinner" at bounding box center [214, 61] width 136 height 30
click at [224, 82] on div "RESERVED 1 1 CONFIRMED 0 0 NOT CONFIRMED 1 1 CHECK INS 0 0 CANCELLED 1 3 SEATED…" at bounding box center [528, 133] width 1056 height 102
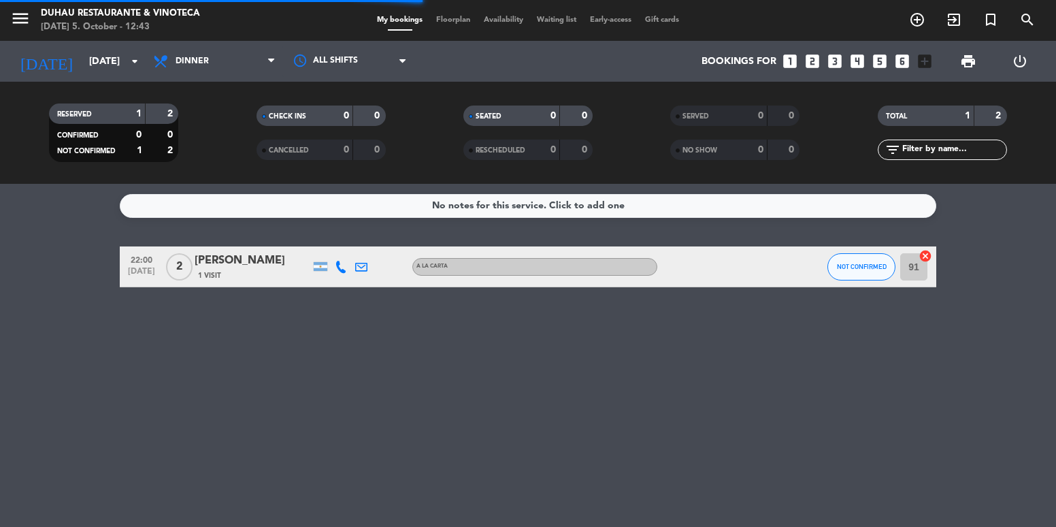
click at [219, 80] on div "All services Breakfast Brunch Lunch Dinner Dinner All services Breakfast Brunch…" at bounding box center [214, 61] width 136 height 41
click at [222, 69] on span "Dinner" at bounding box center [214, 61] width 136 height 30
click at [233, 178] on div "menu Duhau Restaurante & Vinoteca [DATE] 5. October - 12:43 My bookings Floorpl…" at bounding box center [528, 92] width 1056 height 184
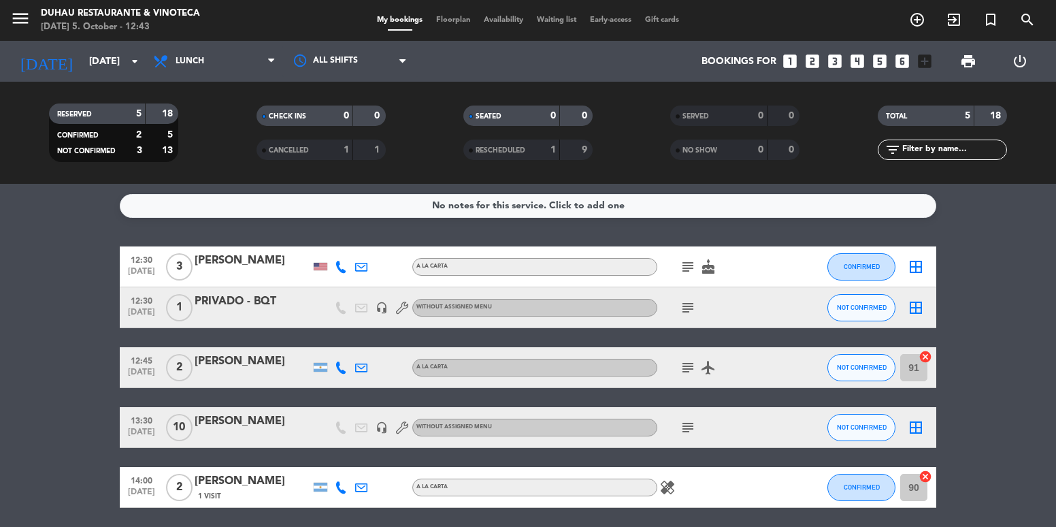
click at [256, 265] on div "[PERSON_NAME]" at bounding box center [253, 261] width 116 height 18
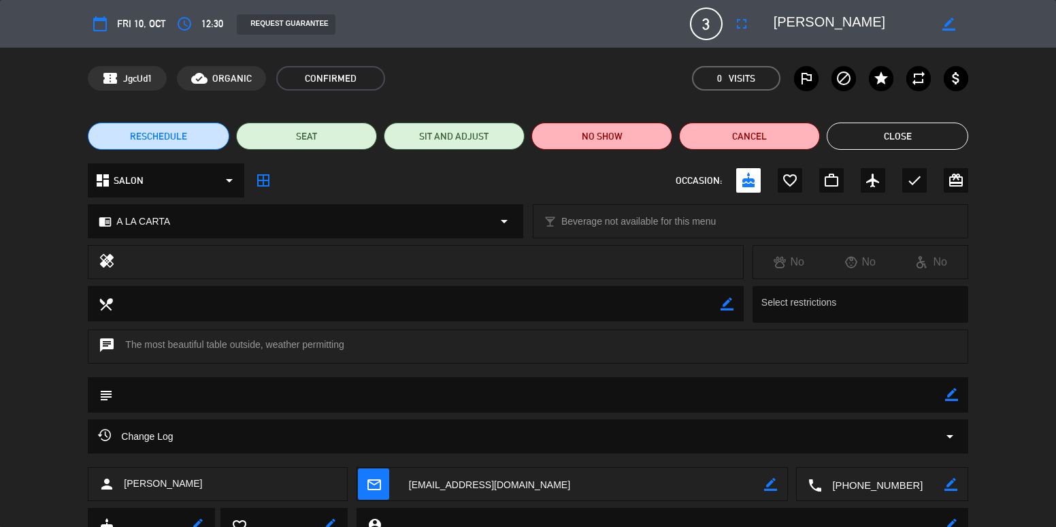
click at [920, 137] on button "Close" at bounding box center [897, 135] width 141 height 27
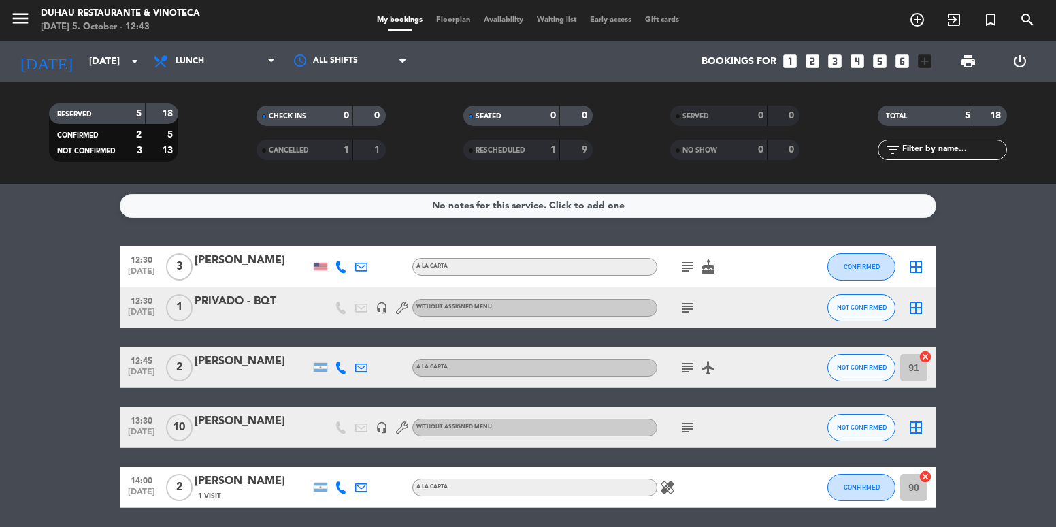
click at [235, 277] on div at bounding box center [253, 275] width 116 height 11
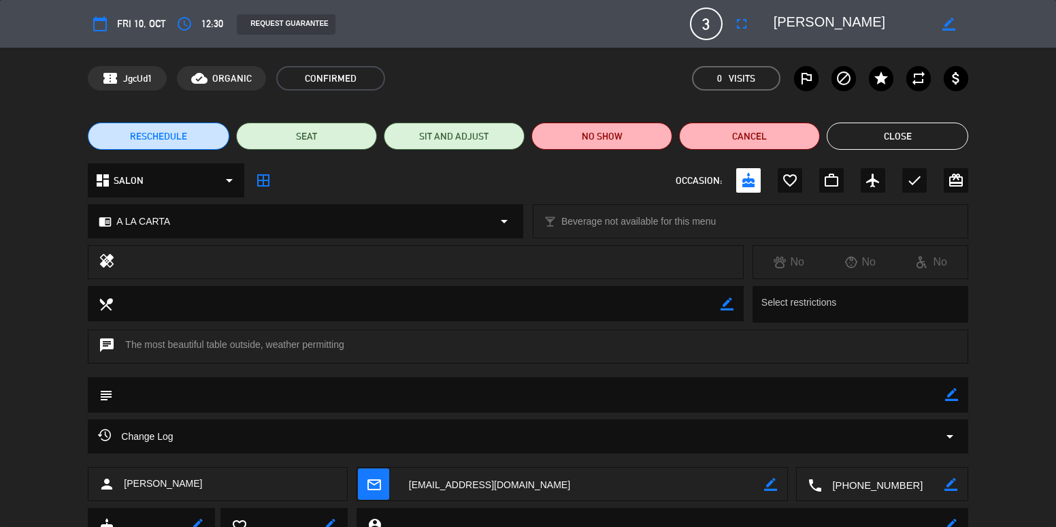
drag, startPoint x: 945, startPoint y: 396, endPoint x: 650, endPoint y: 355, distance: 298.2
click at [944, 395] on div "subject border_color" at bounding box center [528, 394] width 880 height 35
drag, startPoint x: 630, startPoint y: 372, endPoint x: 648, endPoint y: 360, distance: 21.7
click at [628, 372] on div "chat The most beautiful table outside, weather permitting" at bounding box center [528, 353] width 1056 height 48
click at [657, 371] on div "chat The most beautiful table outside, weather permitting" at bounding box center [528, 353] width 1056 height 48
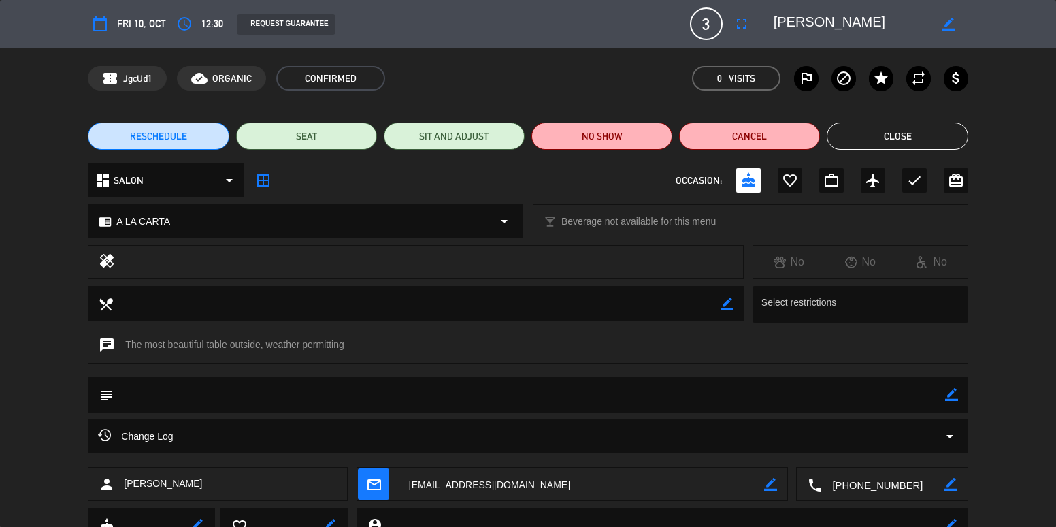
click at [646, 399] on textarea at bounding box center [529, 394] width 832 height 35
drag, startPoint x: 496, startPoint y: 389, endPoint x: 489, endPoint y: 393, distance: 8.2
click at [494, 390] on textarea at bounding box center [529, 394] width 832 height 35
click at [178, 392] on textarea at bounding box center [529, 394] width 832 height 35
click at [953, 399] on icon "border_color" at bounding box center [951, 394] width 13 height 13
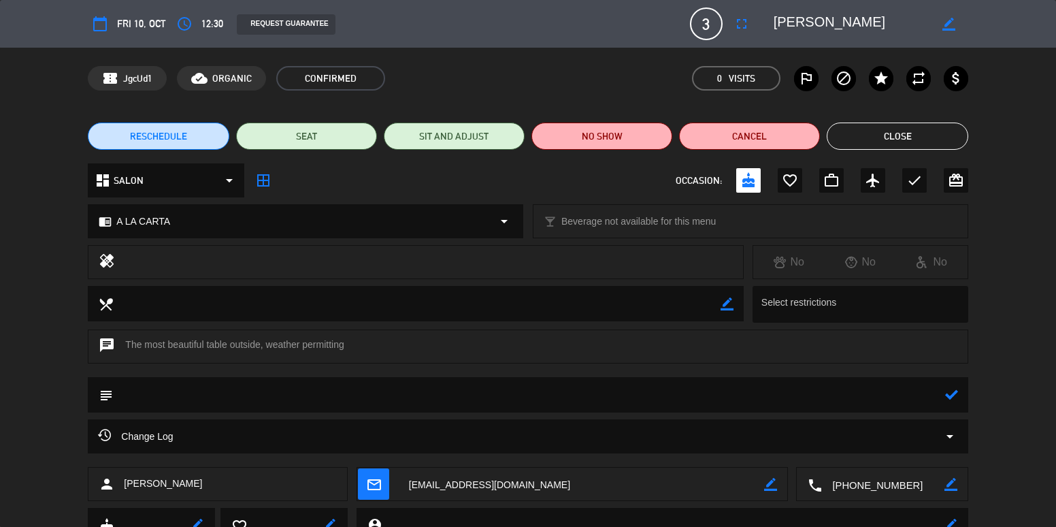
drag, startPoint x: 846, startPoint y: 399, endPoint x: 812, endPoint y: 406, distance: 35.5
click at [842, 401] on textarea at bounding box center [529, 394] width 832 height 35
type textarea "Pref. exterior"
click at [957, 390] on icon at bounding box center [951, 394] width 13 height 13
click at [900, 137] on button "Close" at bounding box center [897, 135] width 141 height 27
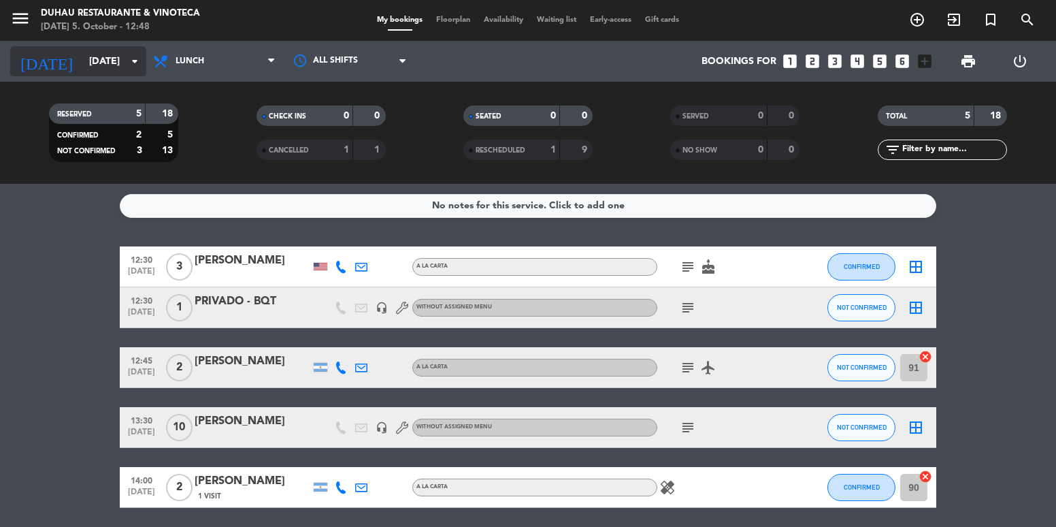
click at [84, 68] on input "[DATE]" at bounding box center [146, 61] width 129 height 25
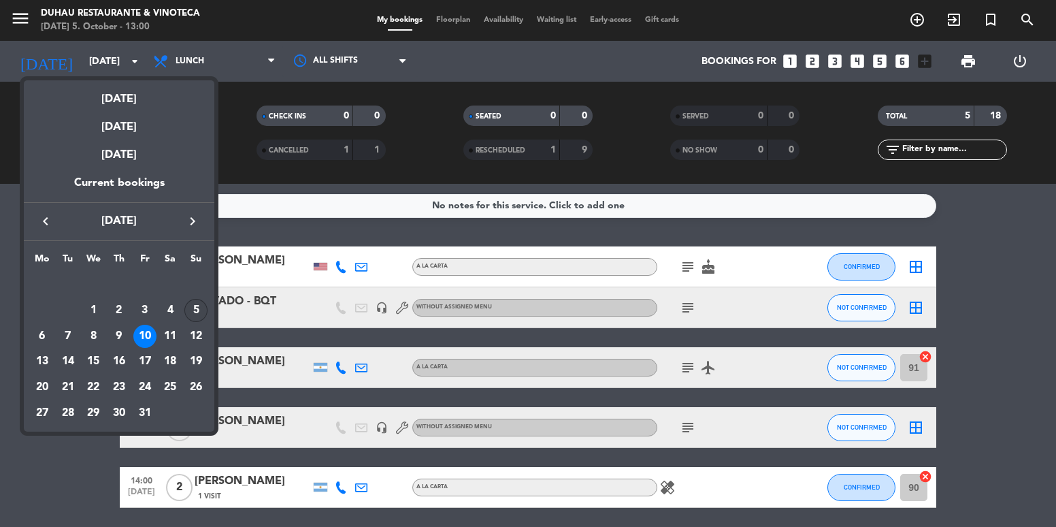
click at [199, 314] on div "5" at bounding box center [195, 310] width 23 height 23
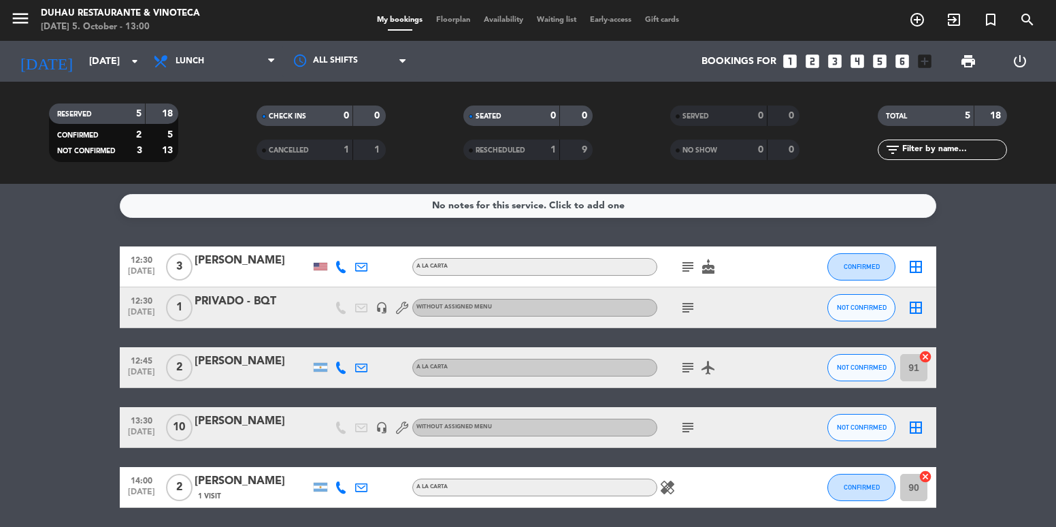
type input "[DATE]"
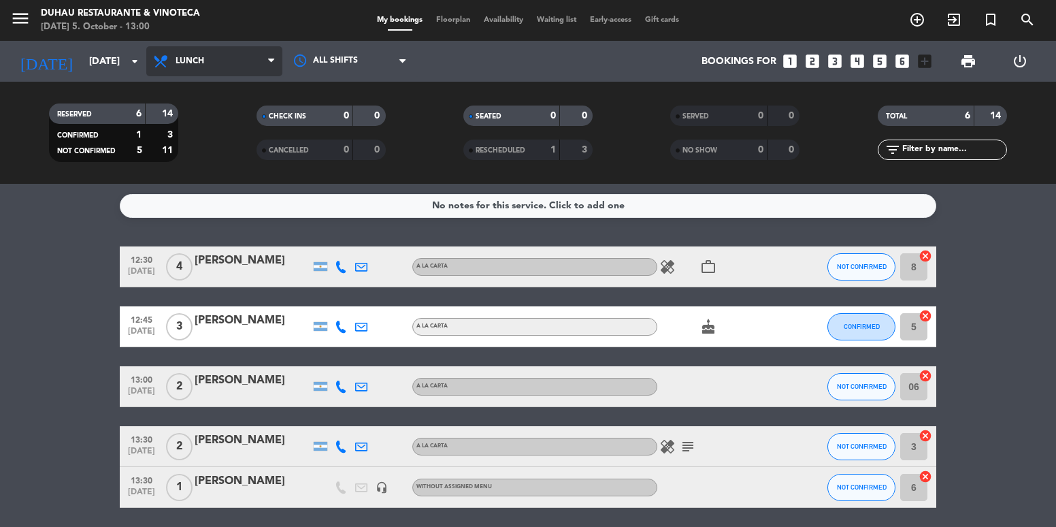
click at [214, 57] on span "Lunch" at bounding box center [214, 61] width 136 height 30
click at [246, 211] on ng-component "menu Duhau Restaurante & Vinoteca [DATE] 5. October - 13:00 My bookings Floorpl…" at bounding box center [528, 263] width 1056 height 527
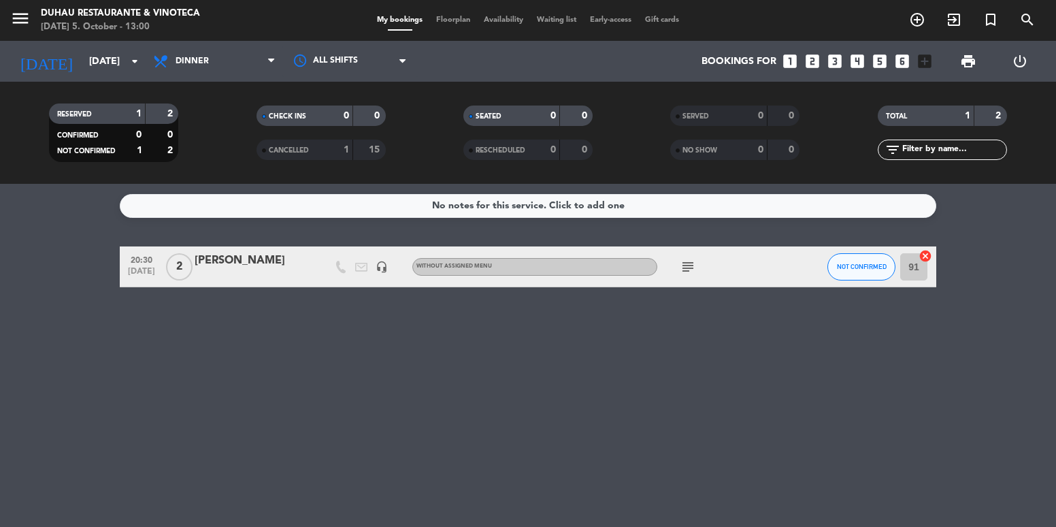
click at [809, 58] on icon "looks_two" at bounding box center [813, 61] width 18 height 18
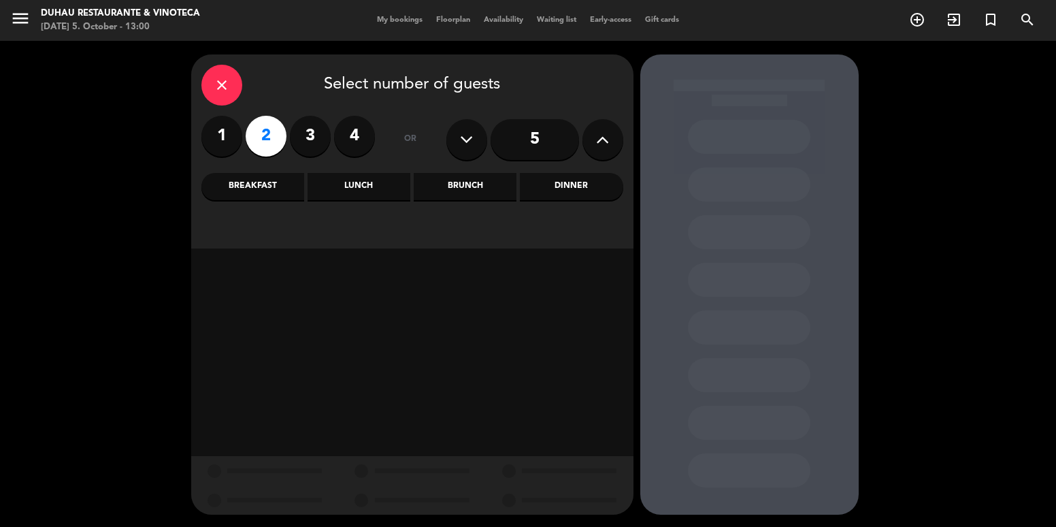
click at [541, 184] on div "Dinner" at bounding box center [571, 186] width 103 height 27
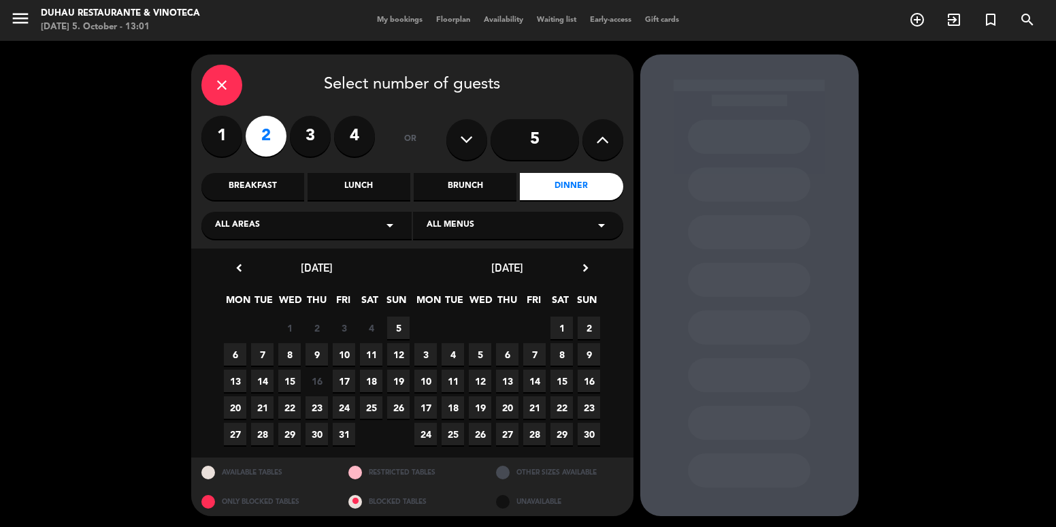
drag, startPoint x: 404, startPoint y: 325, endPoint x: 441, endPoint y: 328, distance: 37.6
click at [403, 325] on span "5" at bounding box center [398, 327] width 22 height 22
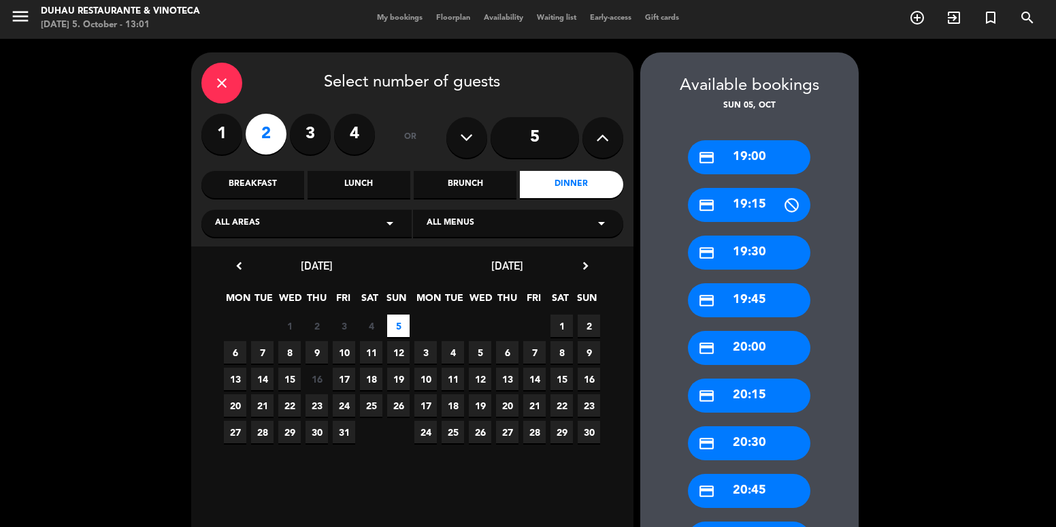
click at [765, 355] on div "credit_card 20:00" at bounding box center [749, 348] width 122 height 34
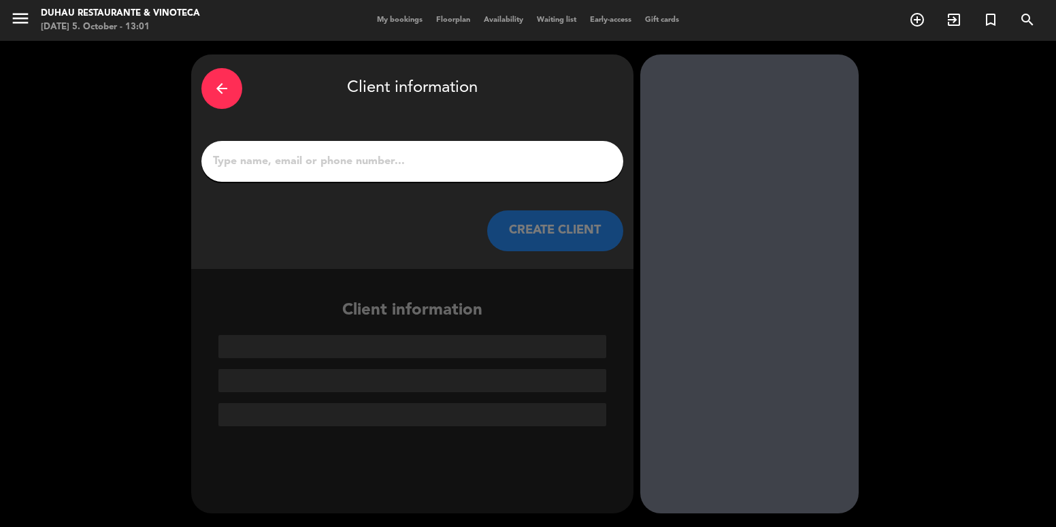
click at [480, 165] on input "1" at bounding box center [412, 161] width 401 height 19
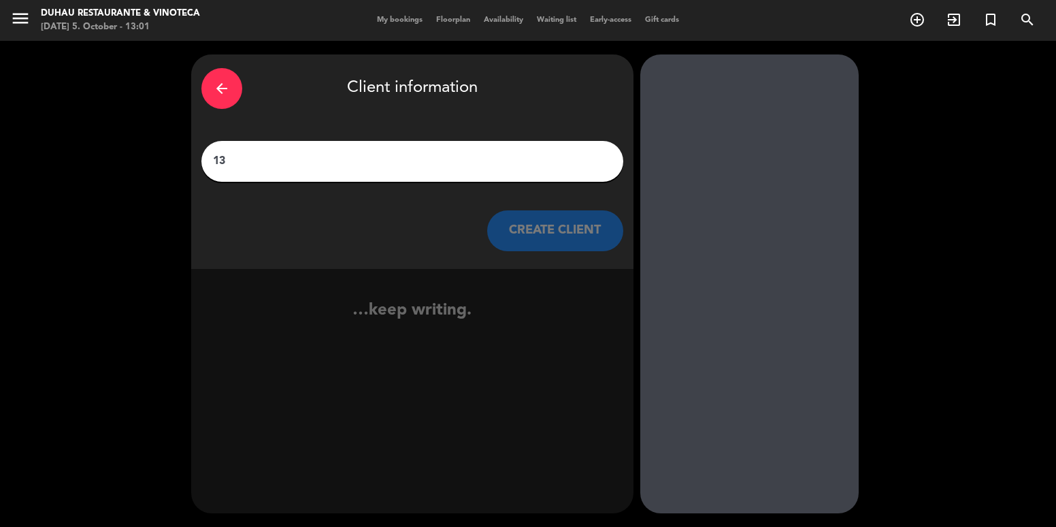
type input "1"
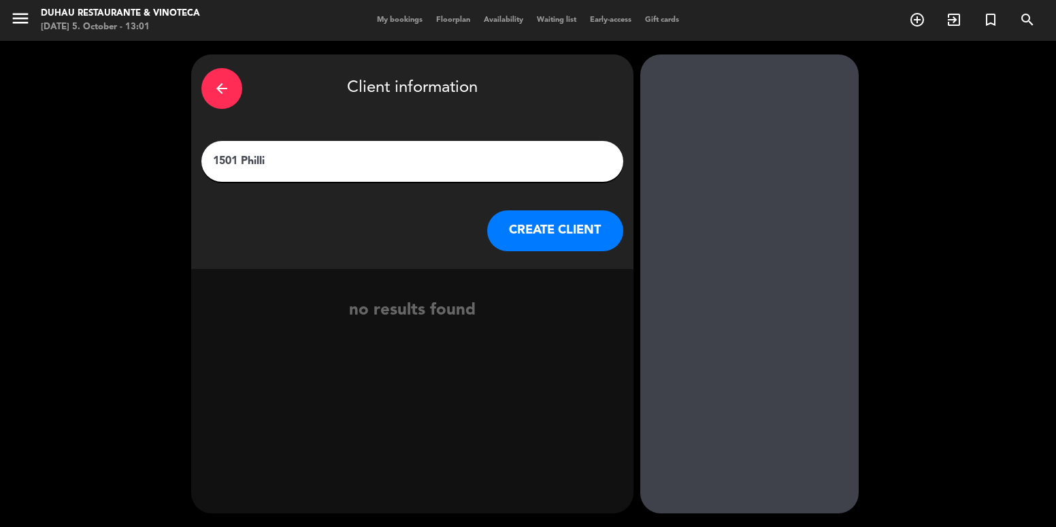
type input "1501 Philli"
click at [217, 80] on div "arrow_back" at bounding box center [221, 88] width 41 height 41
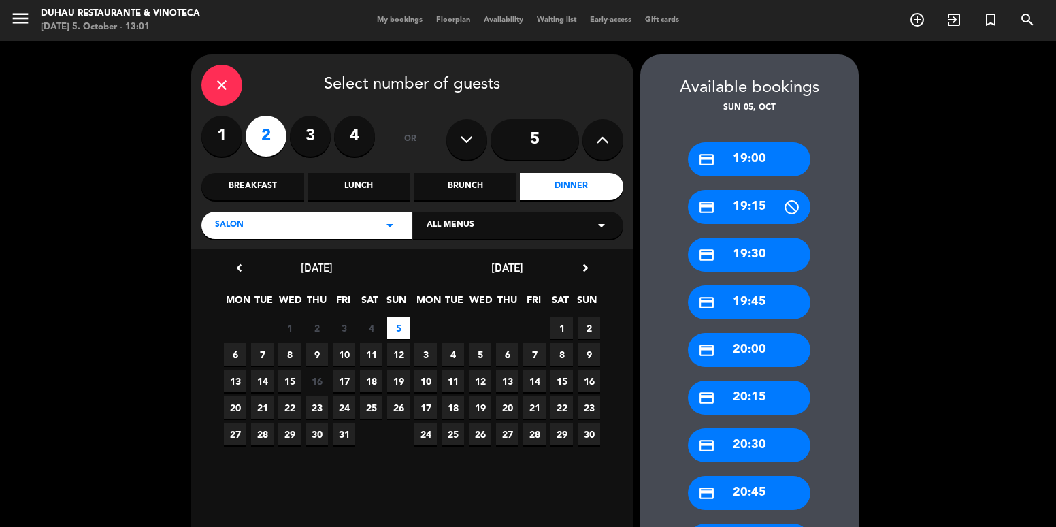
click at [209, 80] on div "close" at bounding box center [221, 85] width 41 height 41
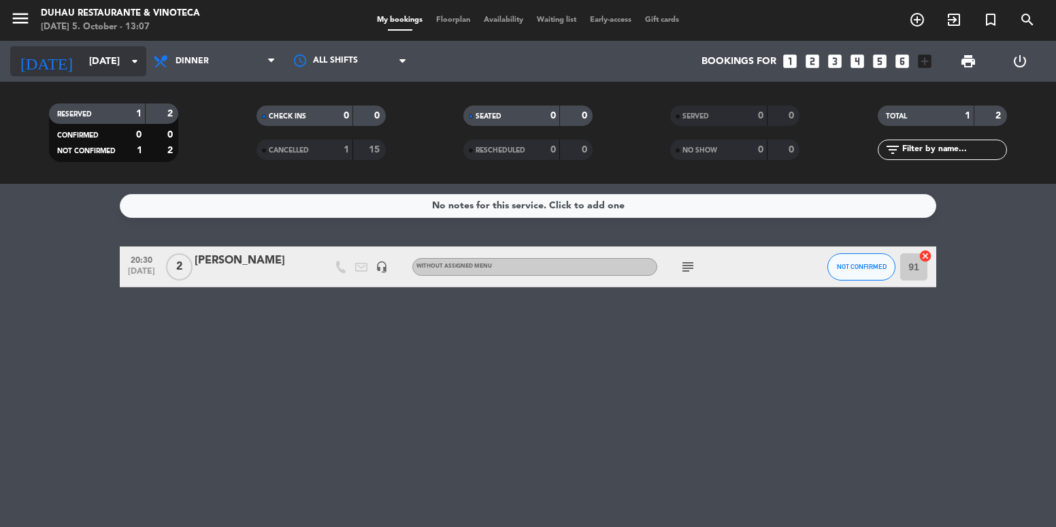
click at [82, 56] on input "[DATE]" at bounding box center [146, 61] width 129 height 25
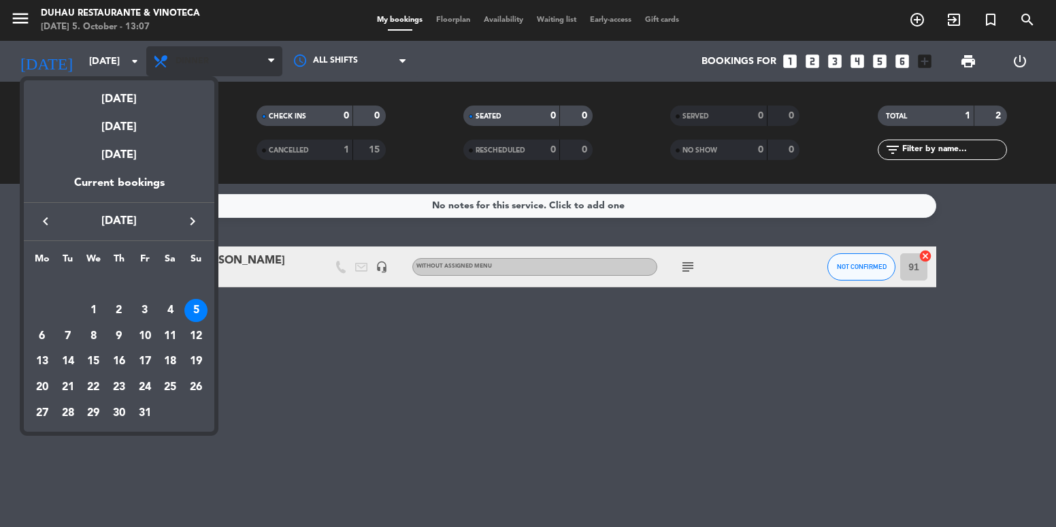
drag, startPoint x: 346, startPoint y: 351, endPoint x: 164, endPoint y: 47, distance: 354.6
click at [344, 350] on div at bounding box center [528, 263] width 1056 height 527
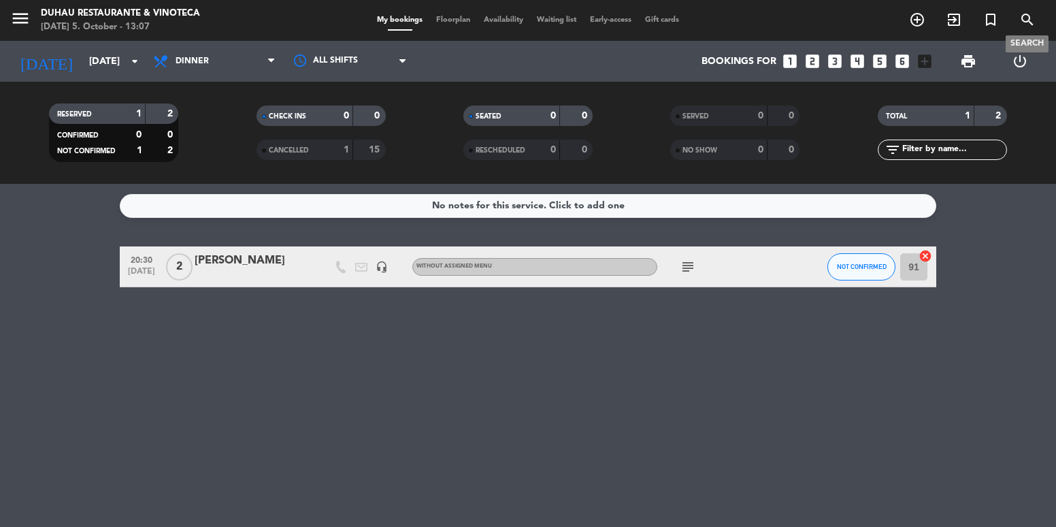
click at [1016, 23] on span "search" at bounding box center [1027, 19] width 37 height 23
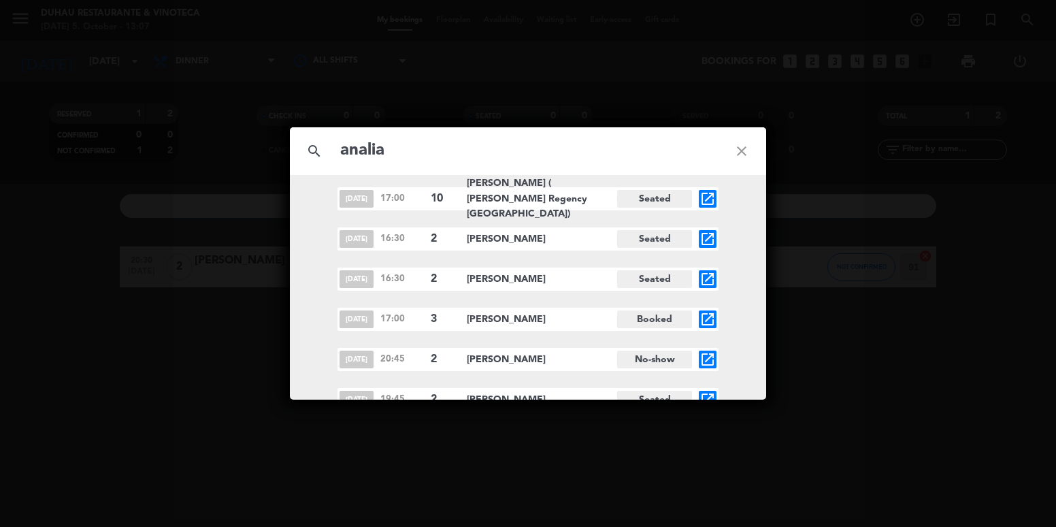
scroll to position [204, 0]
type input "analia"
click at [704, 201] on icon "open_in_new" at bounding box center [707, 200] width 16 height 16
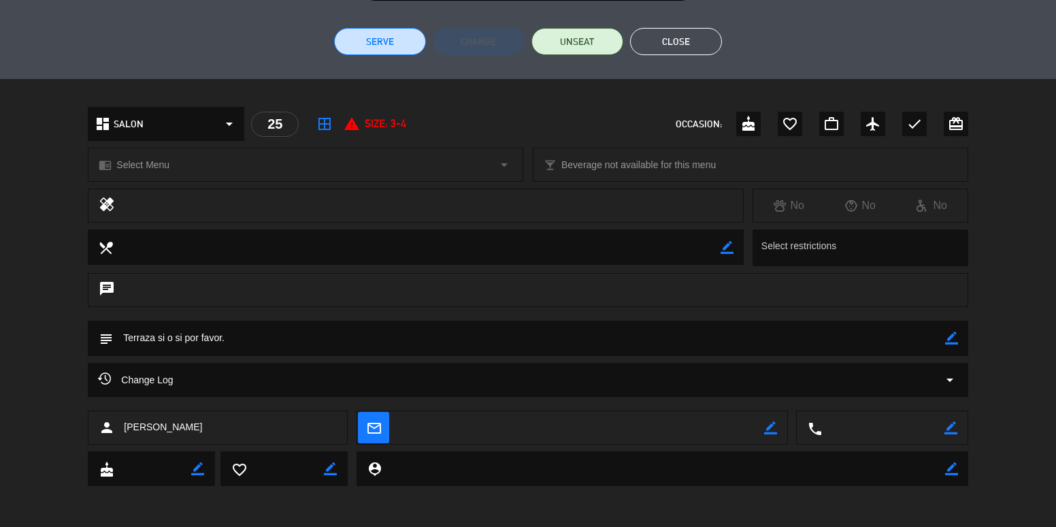
scroll to position [186, 0]
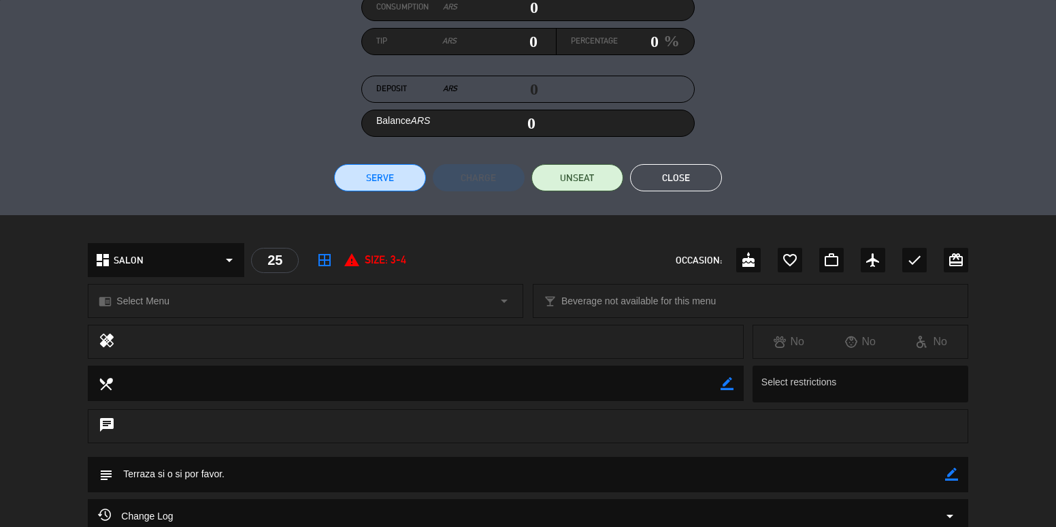
click at [712, 172] on button "Close" at bounding box center [676, 177] width 92 height 27
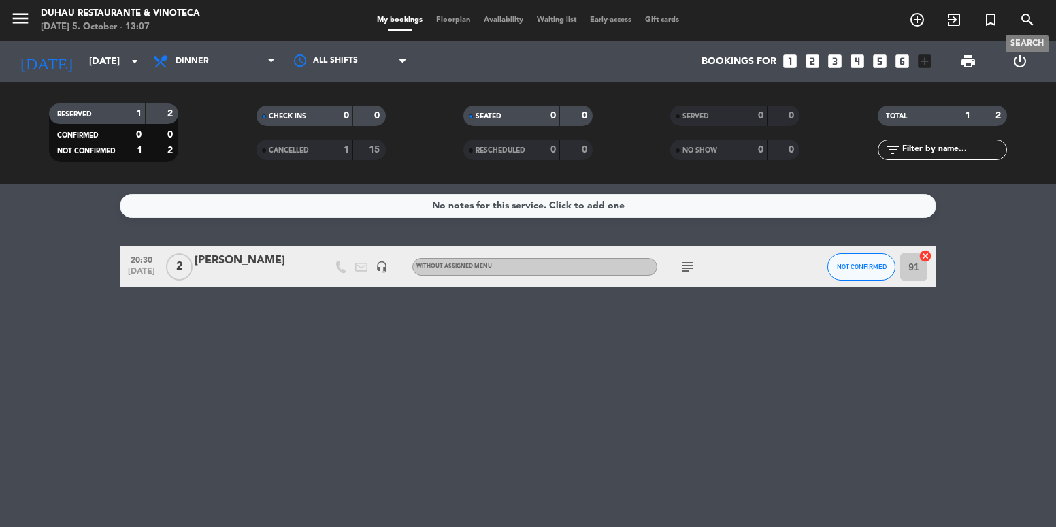
click at [1028, 12] on span "search" at bounding box center [1027, 19] width 37 height 23
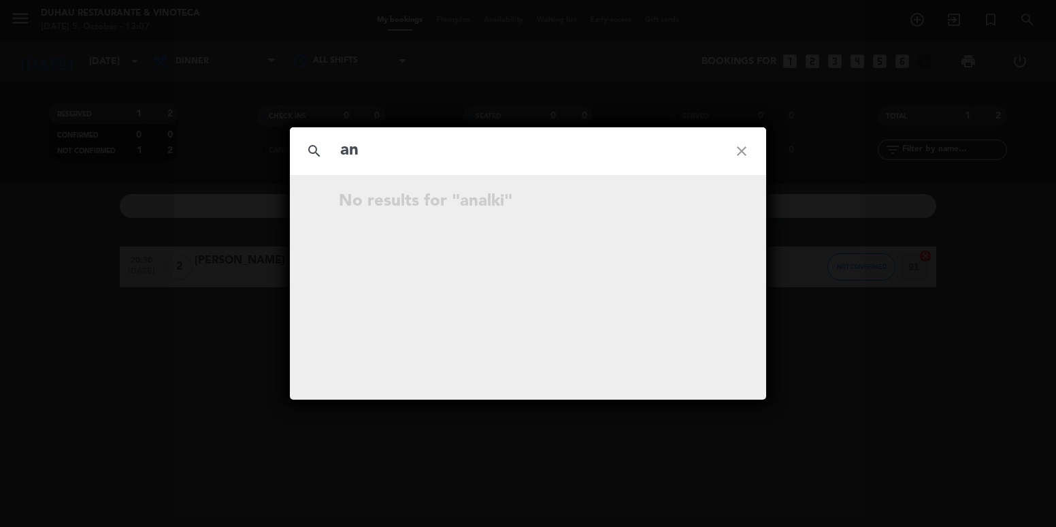
type input "a"
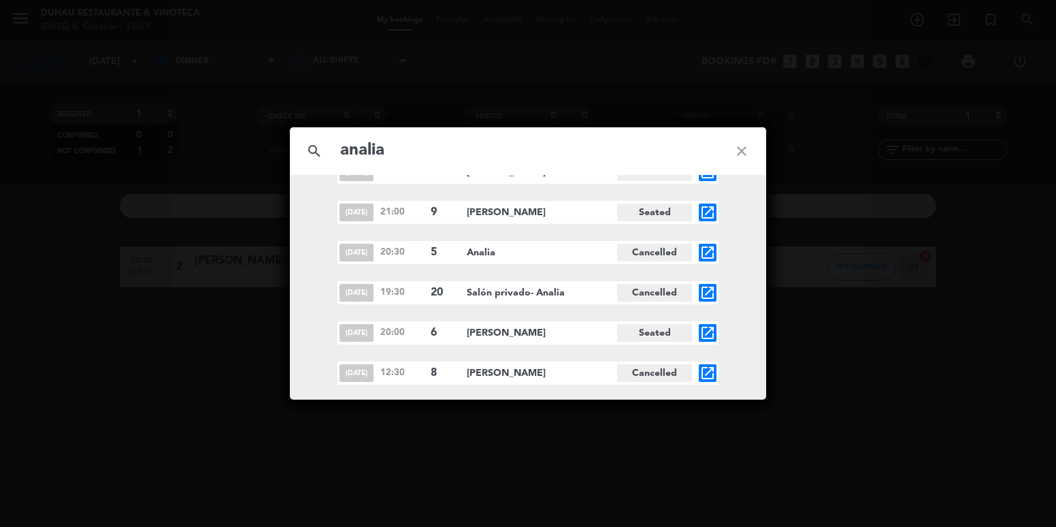
scroll to position [817, 0]
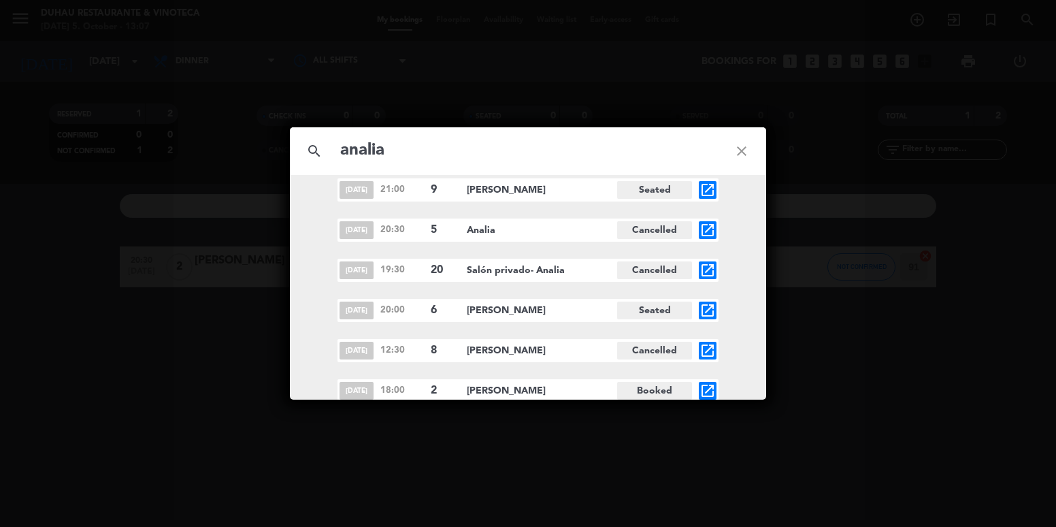
type input "analia"
click at [705, 189] on icon "open_in_new" at bounding box center [707, 190] width 16 height 16
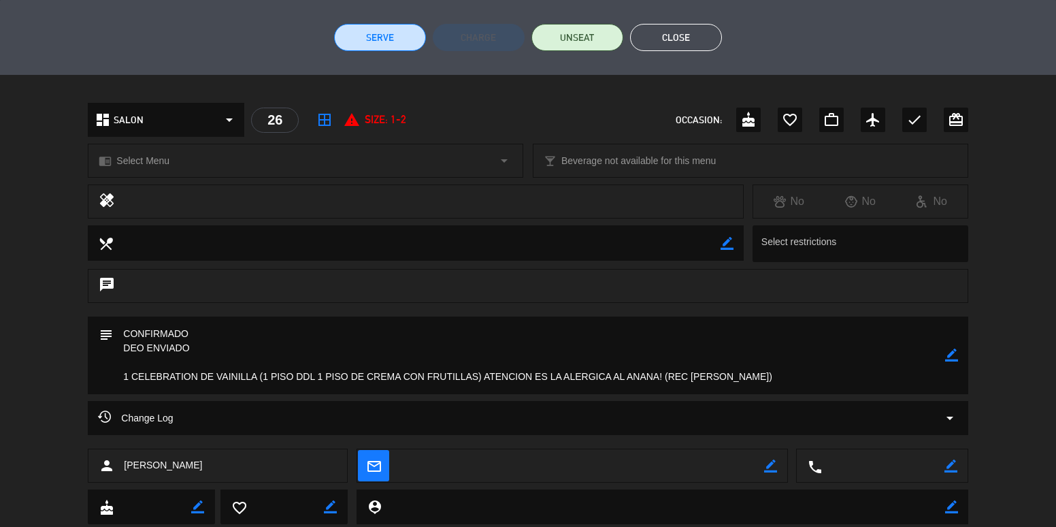
scroll to position [340, 0]
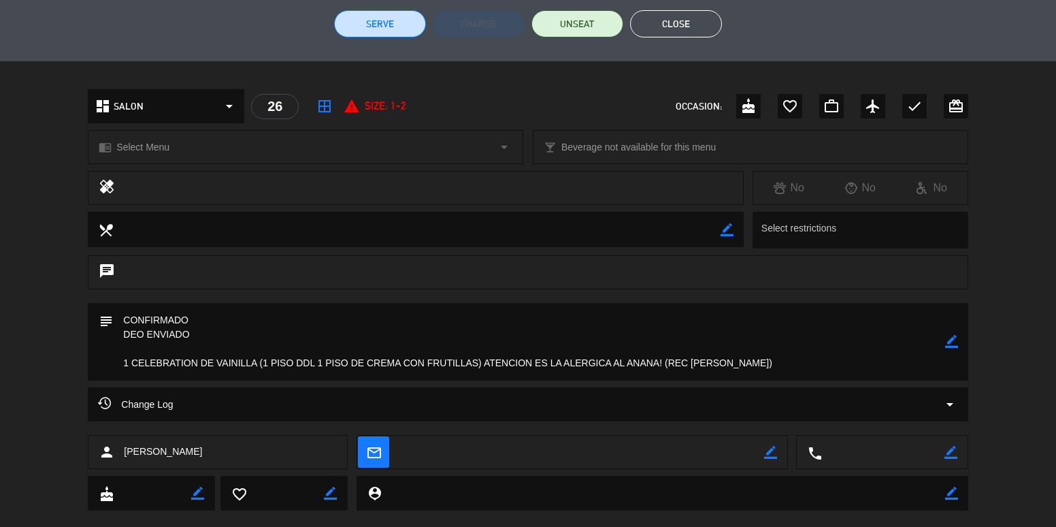
drag, startPoint x: 545, startPoint y: 355, endPoint x: 785, endPoint y: 357, distance: 239.5
click at [815, 365] on textarea at bounding box center [529, 342] width 832 height 78
click at [784, 357] on textarea at bounding box center [529, 342] width 832 height 78
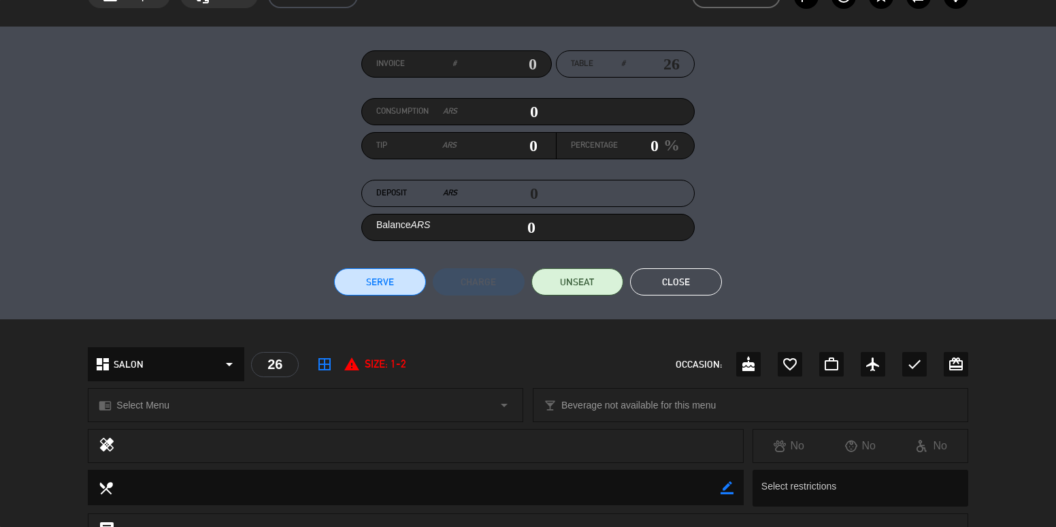
scroll to position [68, 0]
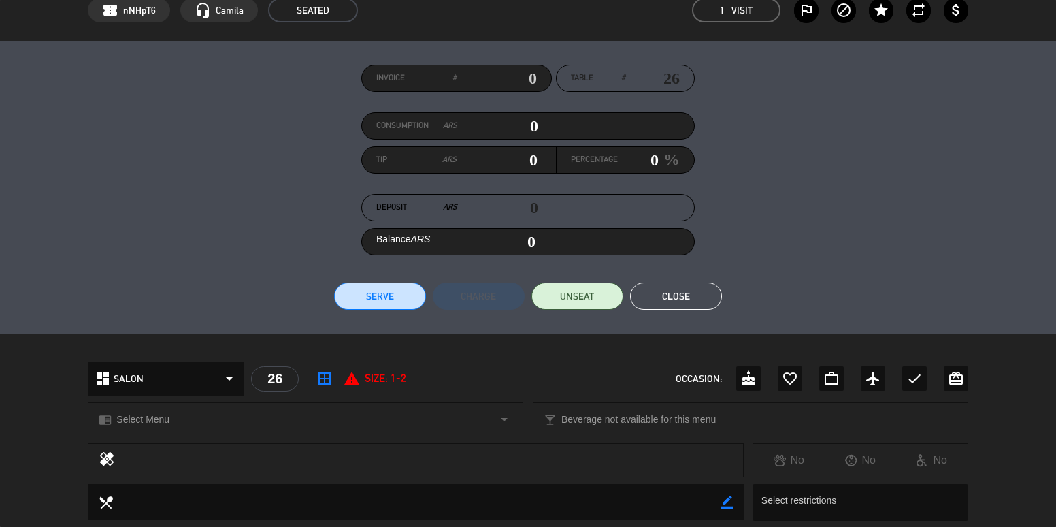
click at [708, 289] on button "Close" at bounding box center [676, 295] width 92 height 27
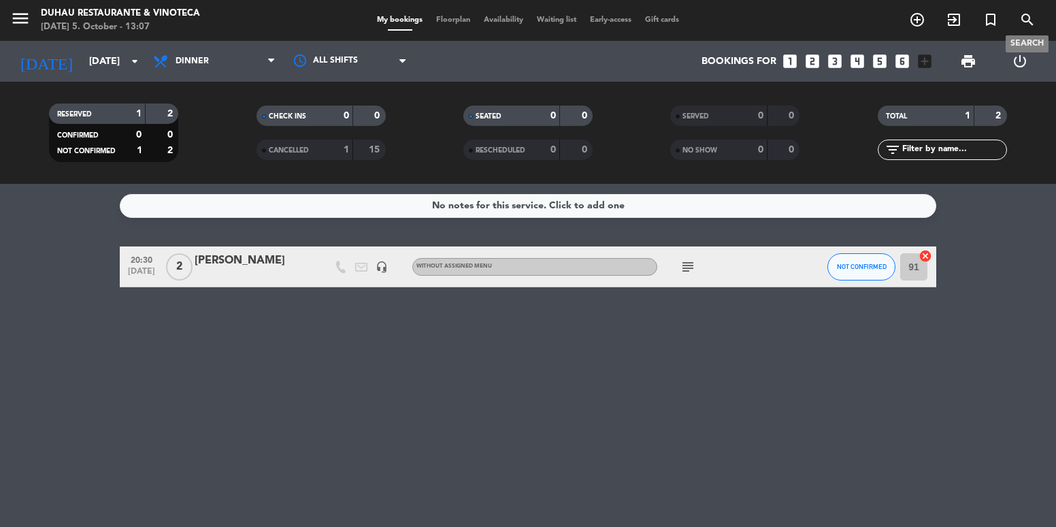
click at [1029, 19] on icon "search" at bounding box center [1027, 20] width 16 height 16
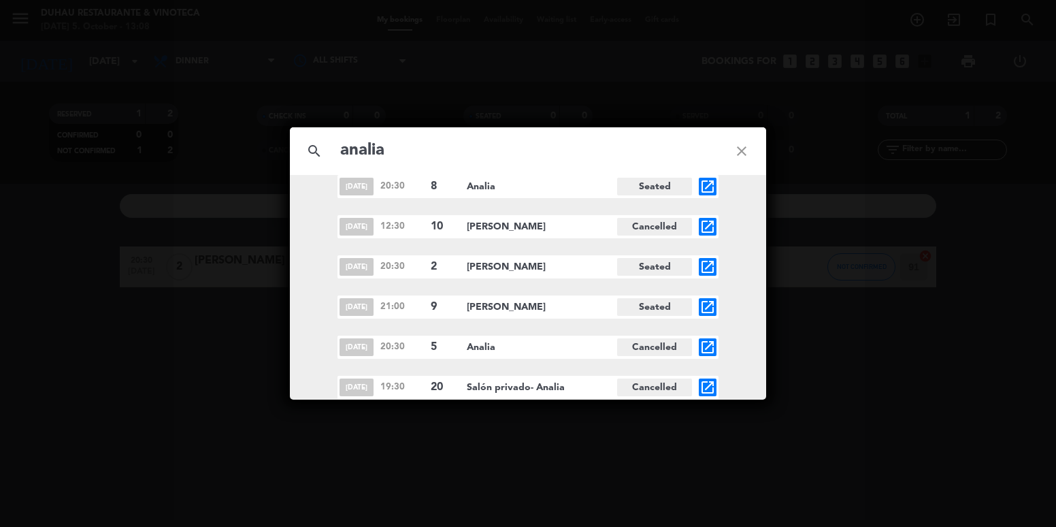
scroll to position [695, 0]
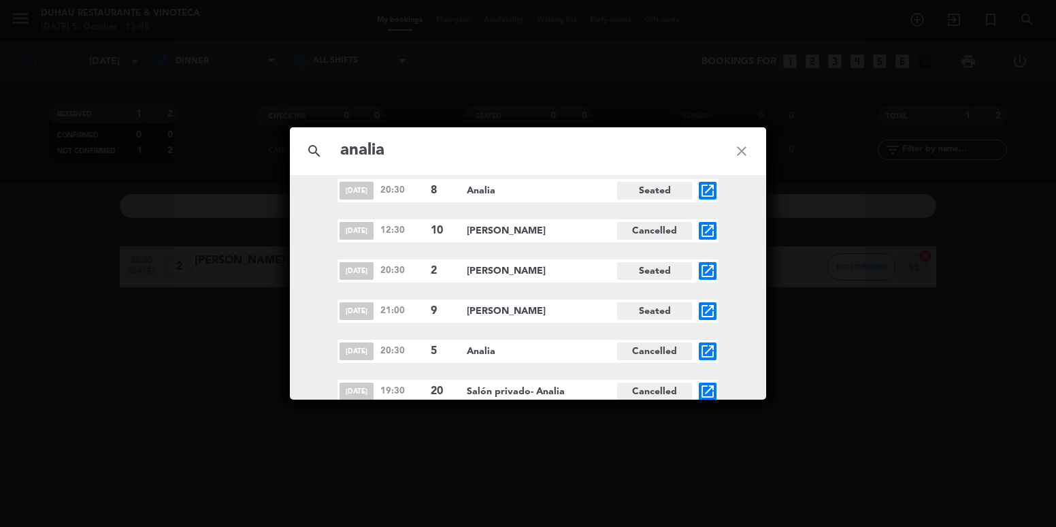
type input "analia"
click at [715, 308] on icon "open_in_new" at bounding box center [707, 311] width 16 height 16
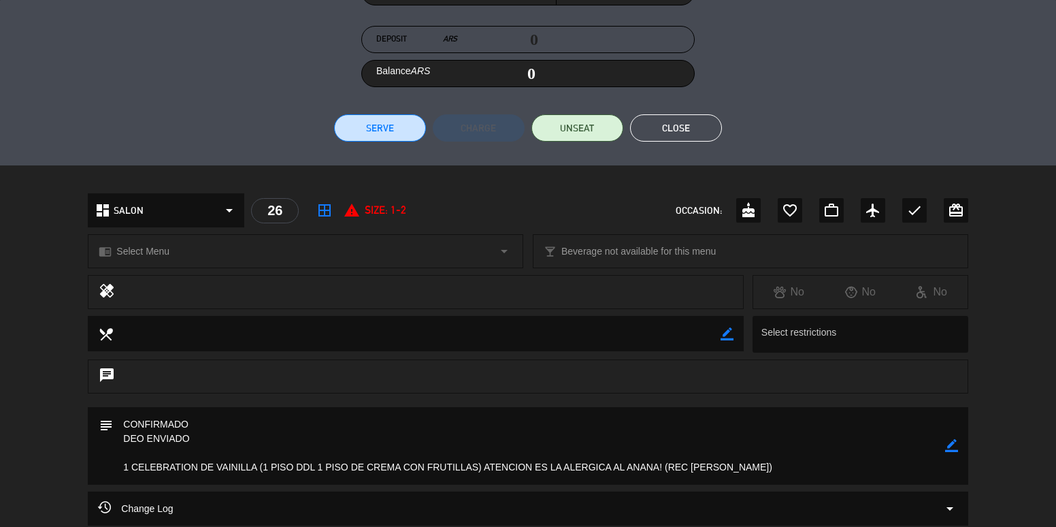
scroll to position [365, 0]
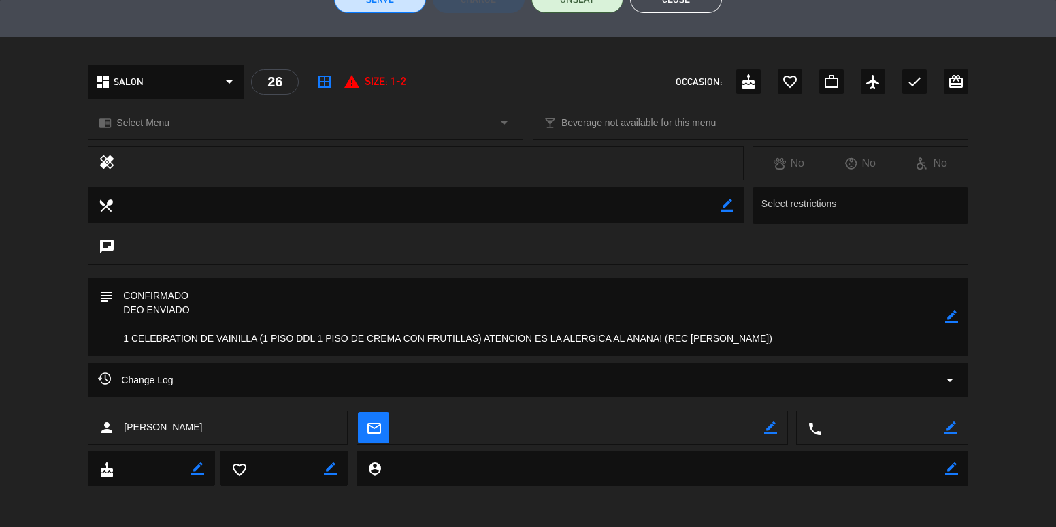
drag, startPoint x: 786, startPoint y: 347, endPoint x: 62, endPoint y: 204, distance: 738.0
click at [62, 204] on div "calendar_today Sat 14, Dec 21:00 9 [PERSON_NAME] border_color phone mail_outlin…" at bounding box center [528, 263] width 1056 height 527
drag, startPoint x: 508, startPoint y: 277, endPoint x: 556, endPoint y: 254, distance: 53.0
click at [507, 278] on div "calendar_today Sat 14, Dec 21:00 9 [PERSON_NAME] border_color phone mail_outlin…" at bounding box center [528, 263] width 1056 height 527
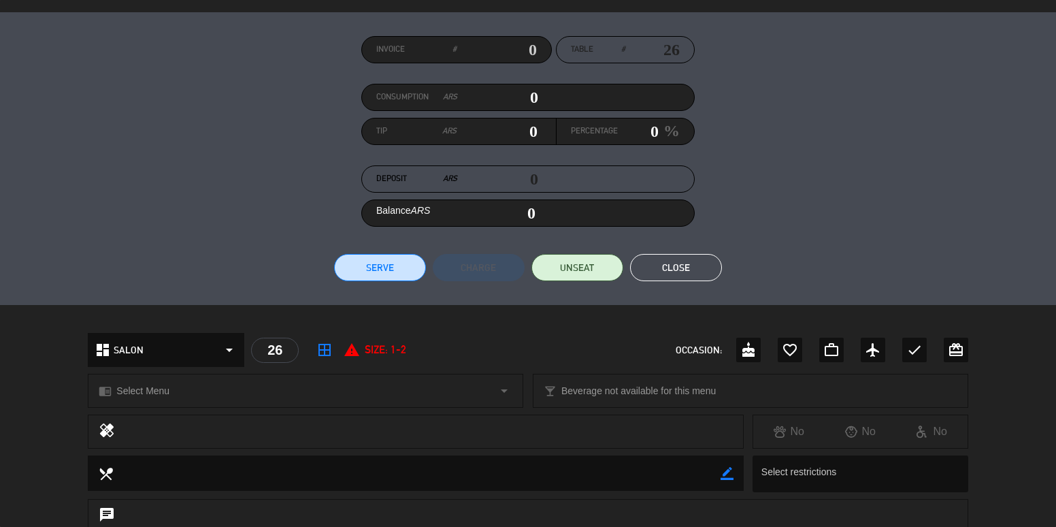
scroll to position [93, 0]
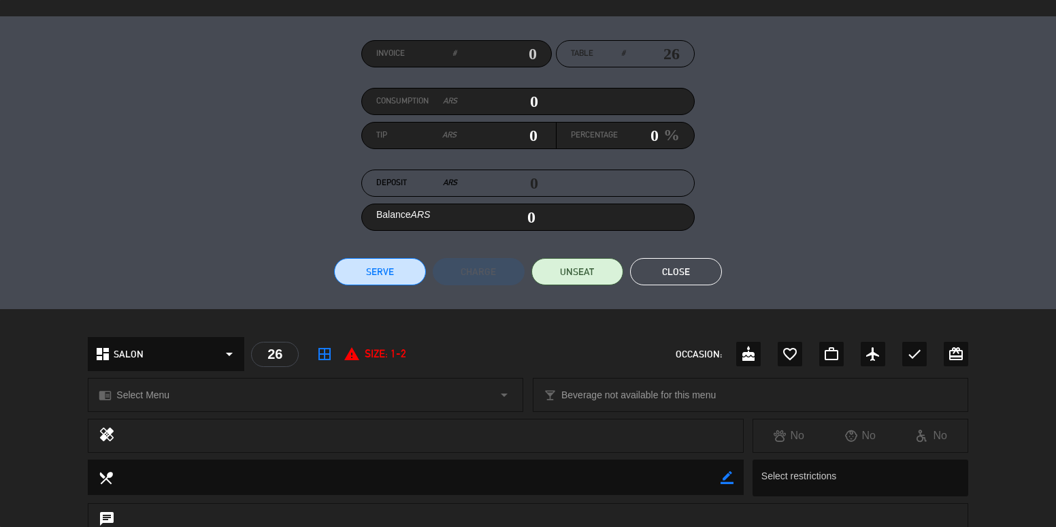
click at [668, 274] on button "Close" at bounding box center [676, 271] width 92 height 27
